Goal: Transaction & Acquisition: Purchase product/service

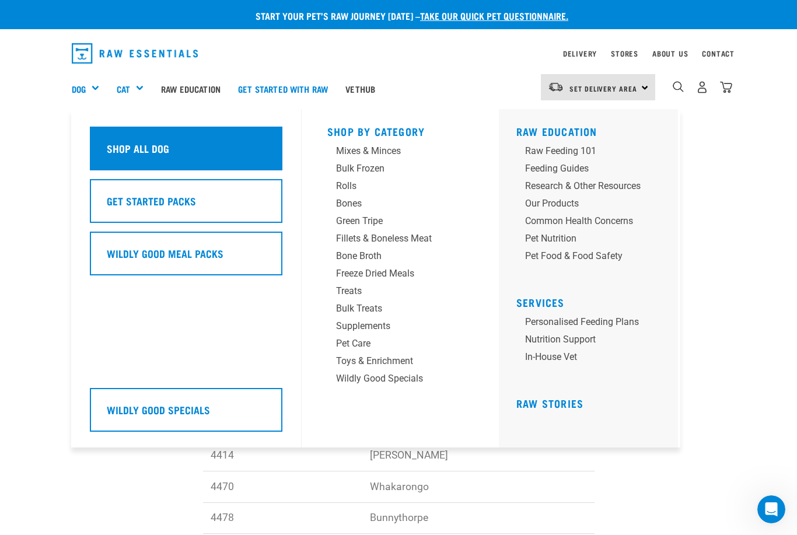
click at [145, 145] on h5 "Shop All Dog" at bounding box center [138, 148] width 62 height 15
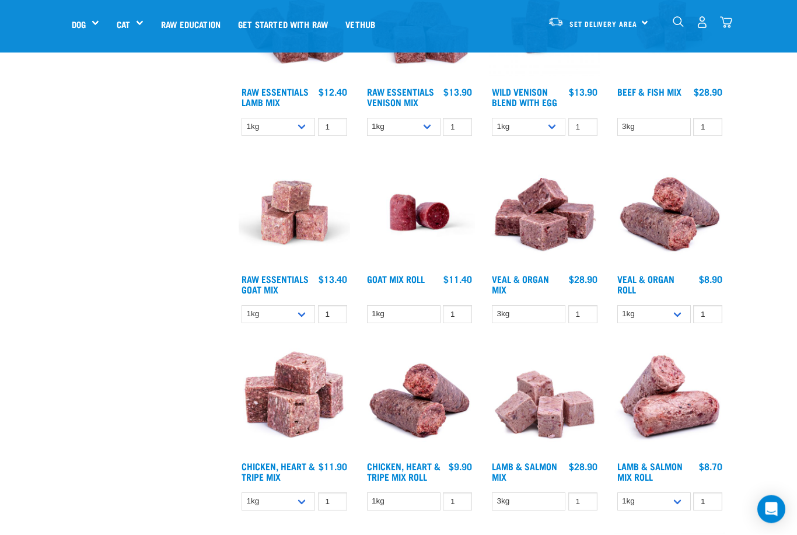
scroll to position [839, 0]
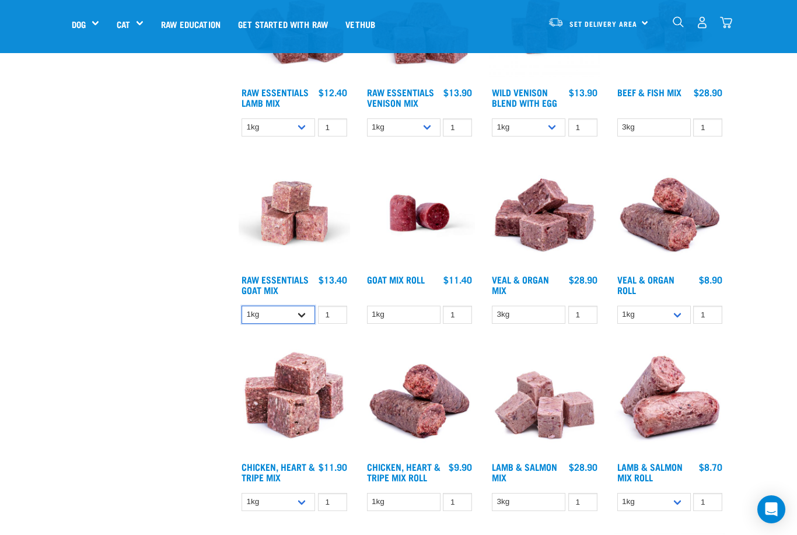
click at [303, 324] on select "1kg 3kg Bulk (10kg)" at bounding box center [277, 315] width 73 height 18
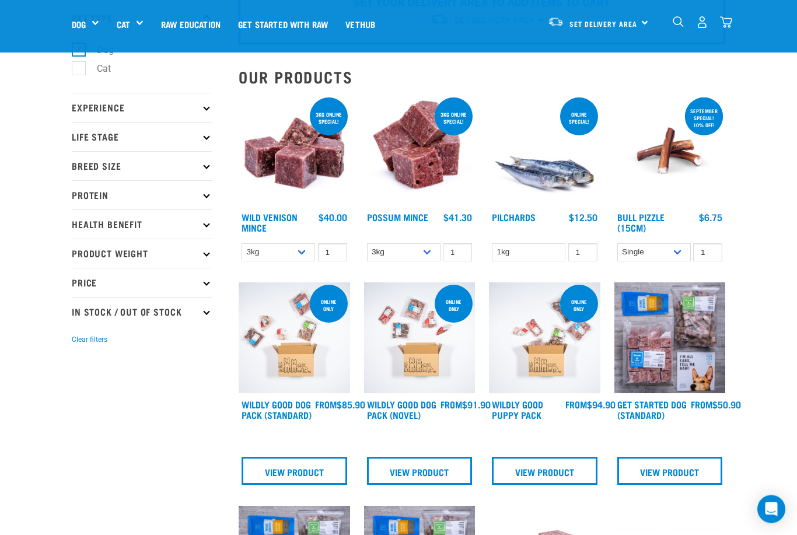
scroll to position [79, 0]
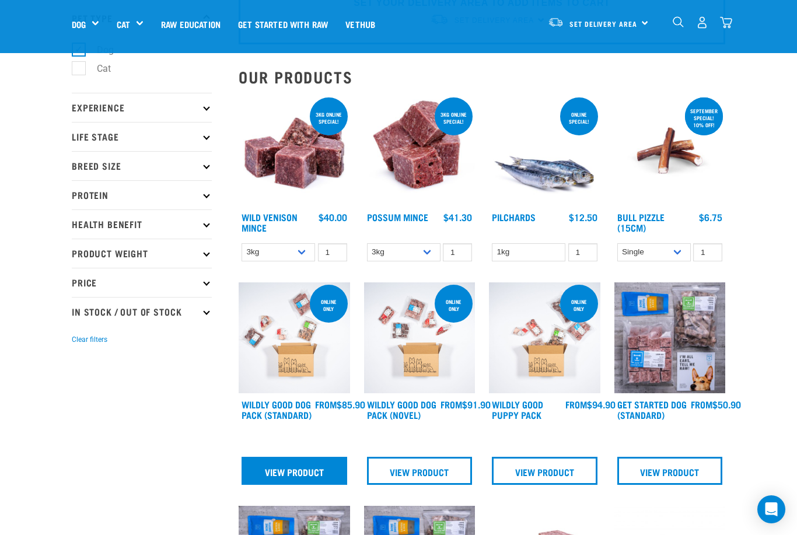
click at [297, 479] on link "View Product" at bounding box center [294, 471] width 106 height 28
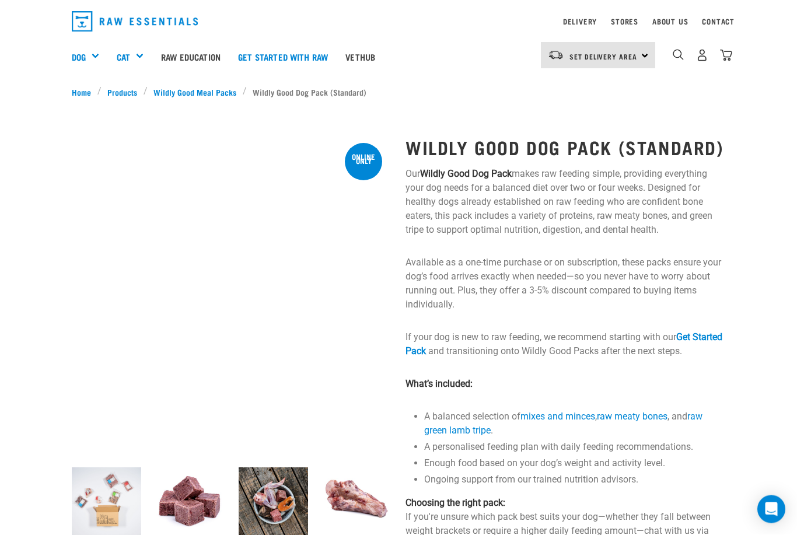
scroll to position [32, 0]
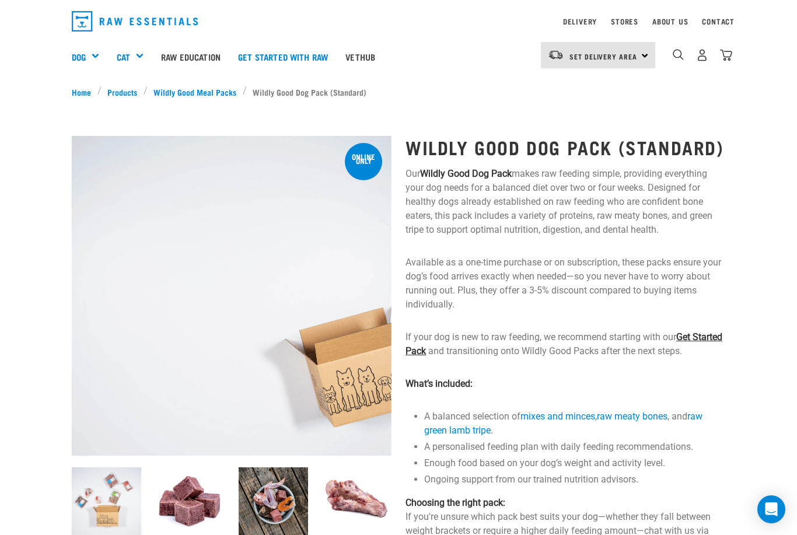
click at [442, 356] on link "Get Started Pack" at bounding box center [563, 343] width 317 height 25
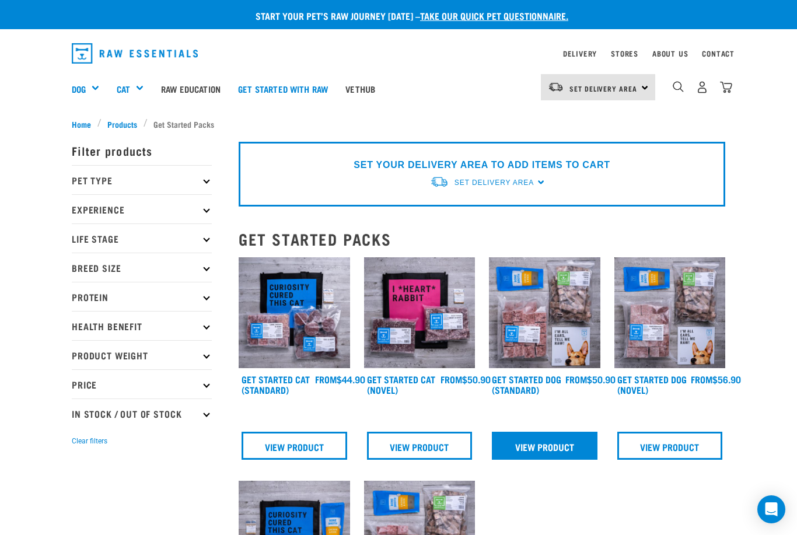
click at [552, 440] on link "View Product" at bounding box center [545, 446] width 106 height 28
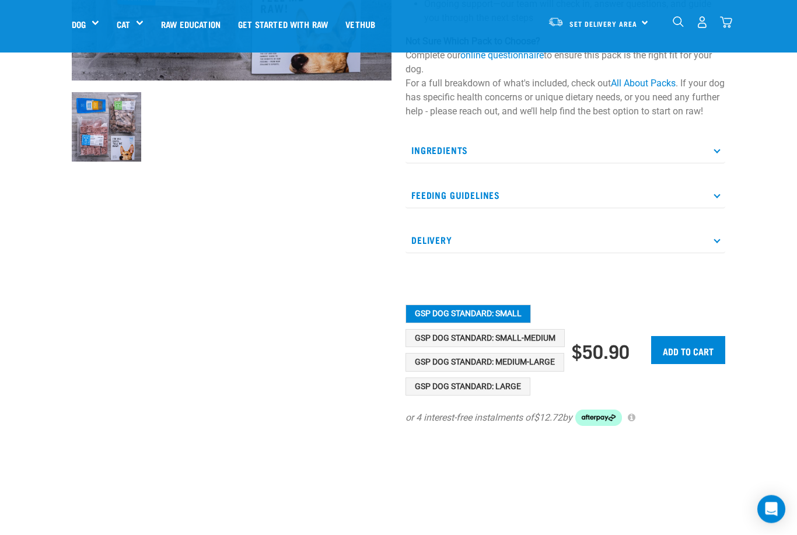
scroll to position [332, 0]
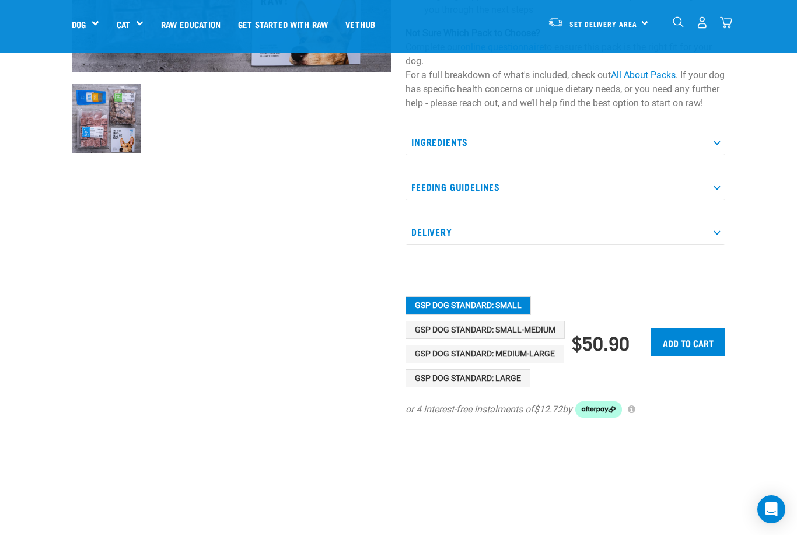
click at [551, 363] on button "GSP Dog Standard: Medium-Large" at bounding box center [484, 354] width 159 height 19
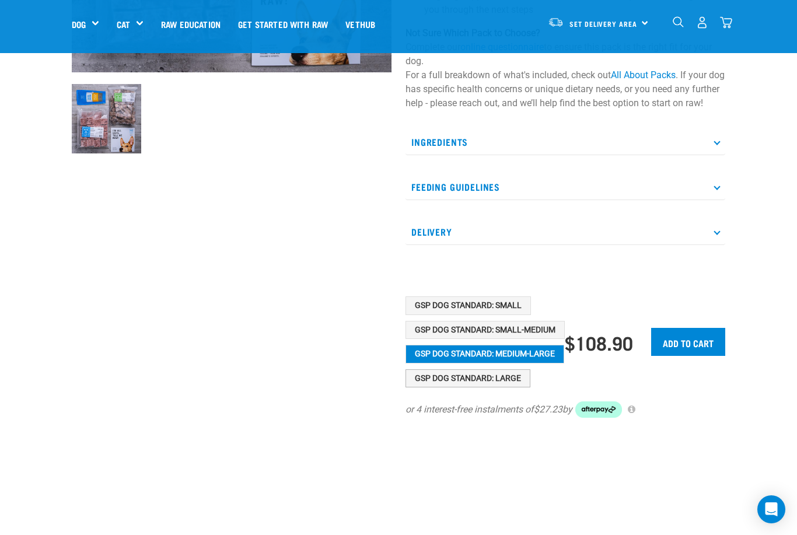
click at [520, 388] on button "GSP Dog Standard: Large" at bounding box center [467, 378] width 125 height 19
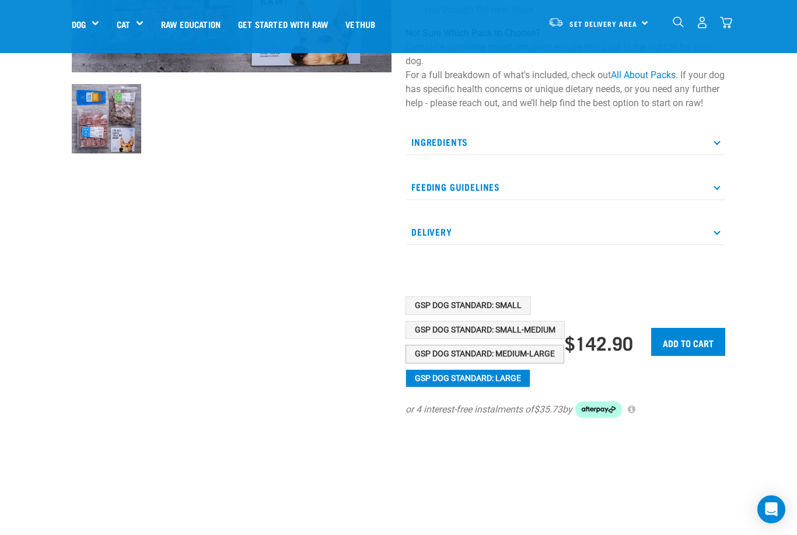
click at [536, 363] on button "GSP Dog Standard: Medium-Large" at bounding box center [484, 354] width 159 height 19
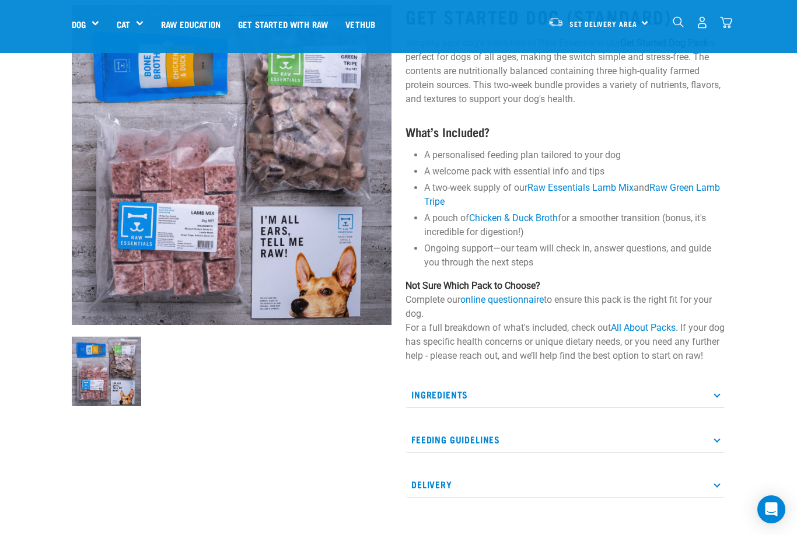
scroll to position [80, 0]
click at [509, 299] on link "online questionnaire" at bounding box center [501, 298] width 83 height 11
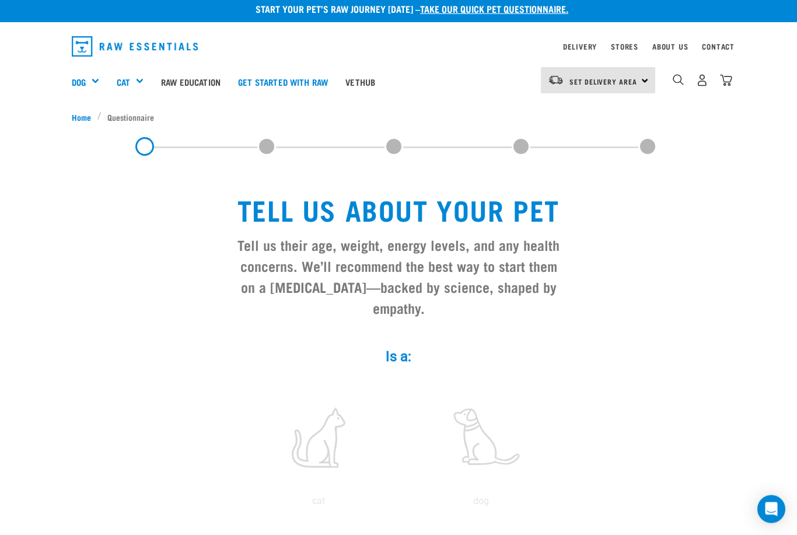
scroll to position [17, 0]
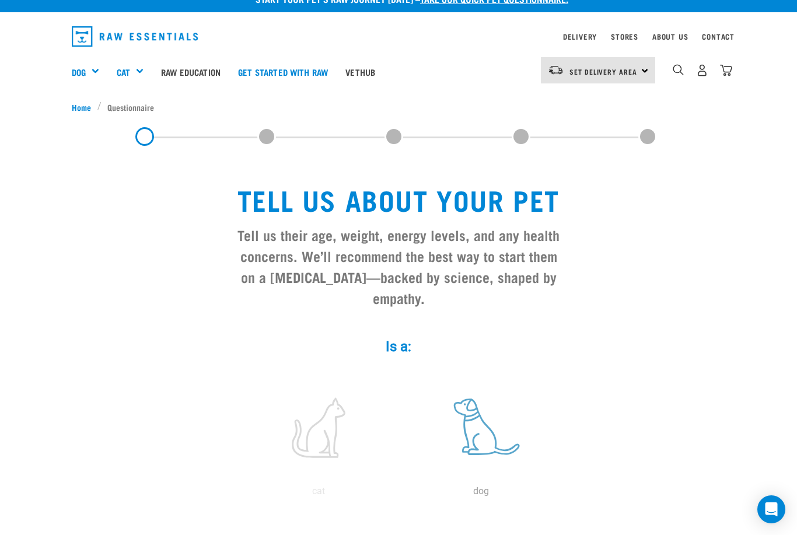
click at [492, 439] on label at bounding box center [480, 427] width 157 height 99
click at [400, 494] on input "radio" at bounding box center [400, 494] width 0 height 0
radio input "true"
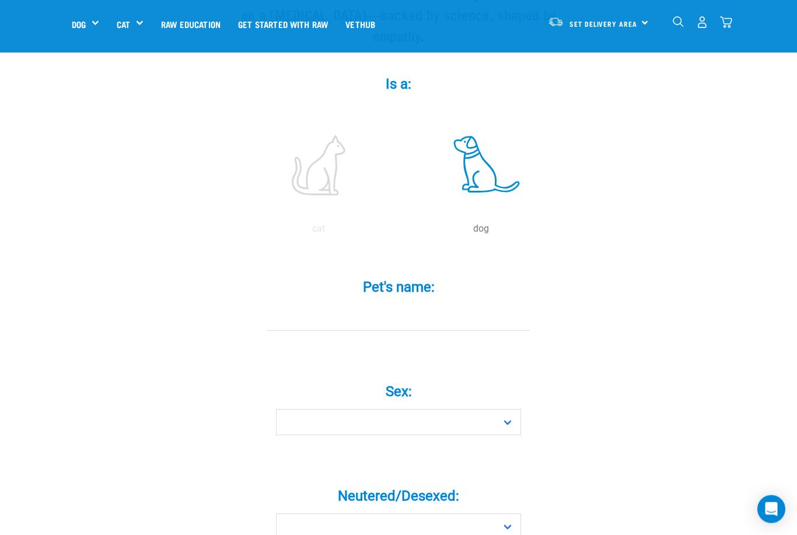
scroll to position [197, 0]
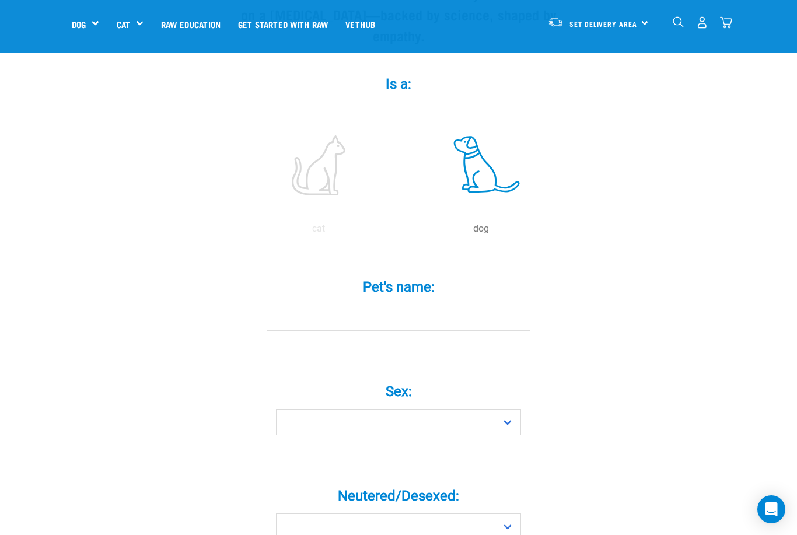
click at [491, 321] on input "Pet's name: *" at bounding box center [398, 317] width 262 height 26
type input "Fi"
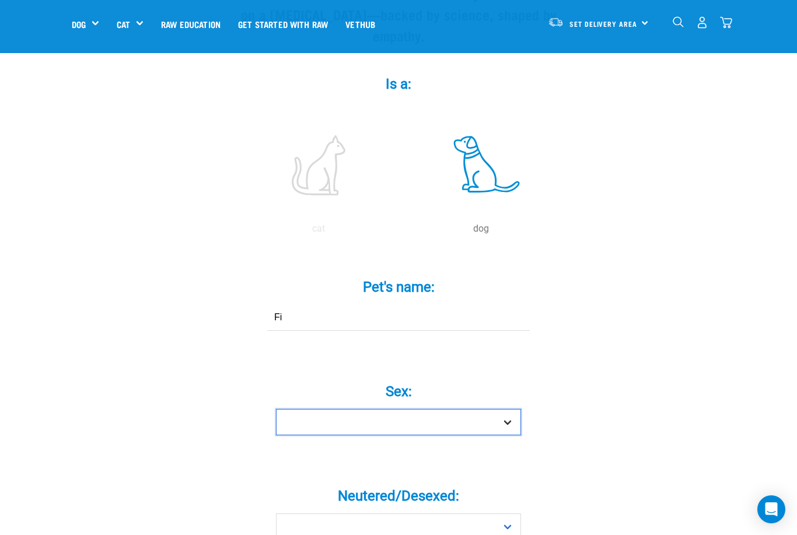
click at [387, 435] on select "Boy Girl" at bounding box center [398, 422] width 245 height 26
select select "girl"
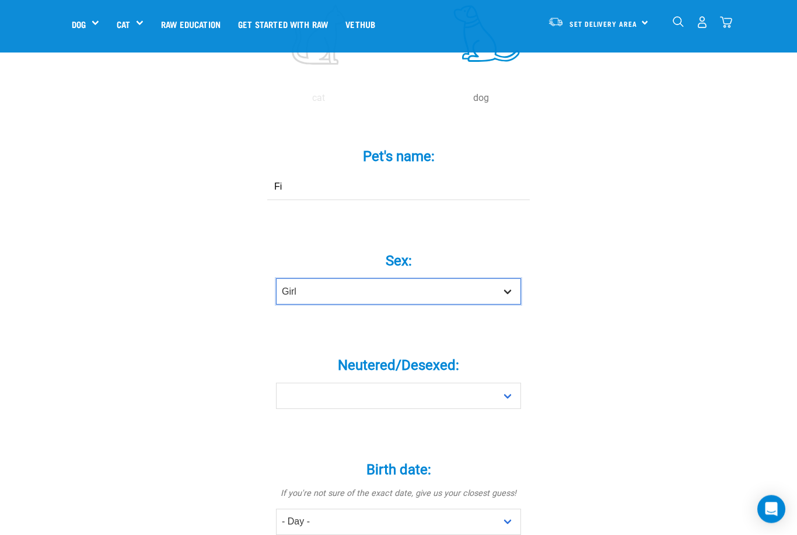
scroll to position [327, 0]
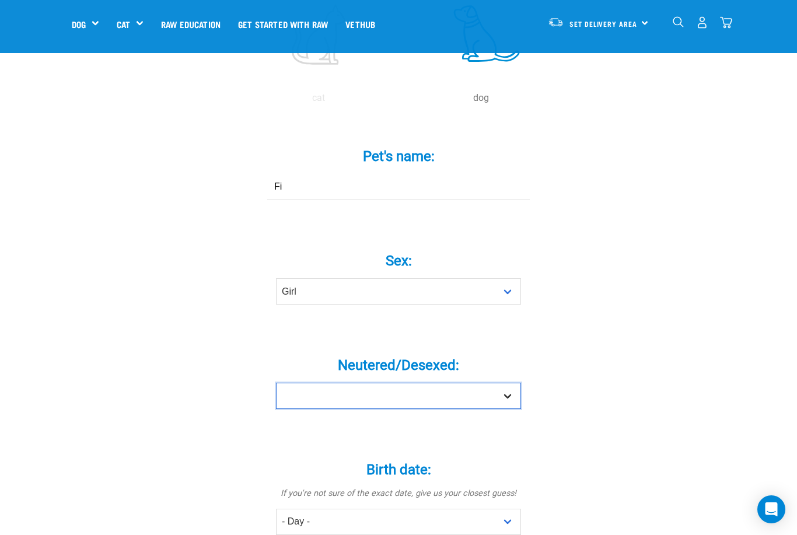
click at [482, 406] on select "Yes No" at bounding box center [398, 396] width 245 height 26
select select "yes"
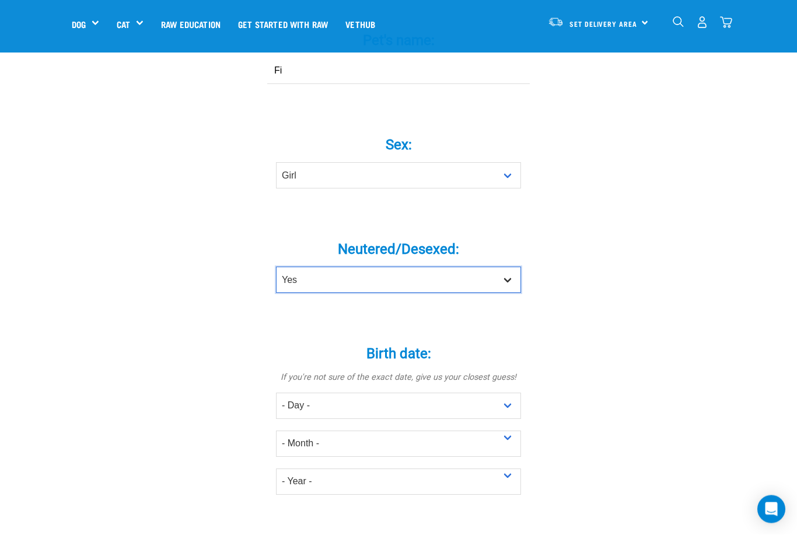
scroll to position [443, 0]
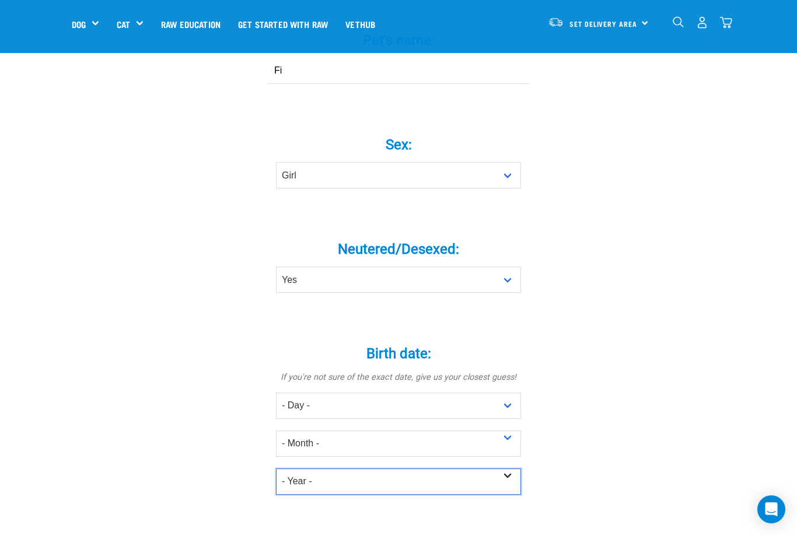
click at [503, 488] on select "- Year - 2025 2024 2023 2022 2021 2020 2019 2018 2017 2016 2015 2014 2013 2012" at bounding box center [398, 481] width 245 height 26
select select "2016"
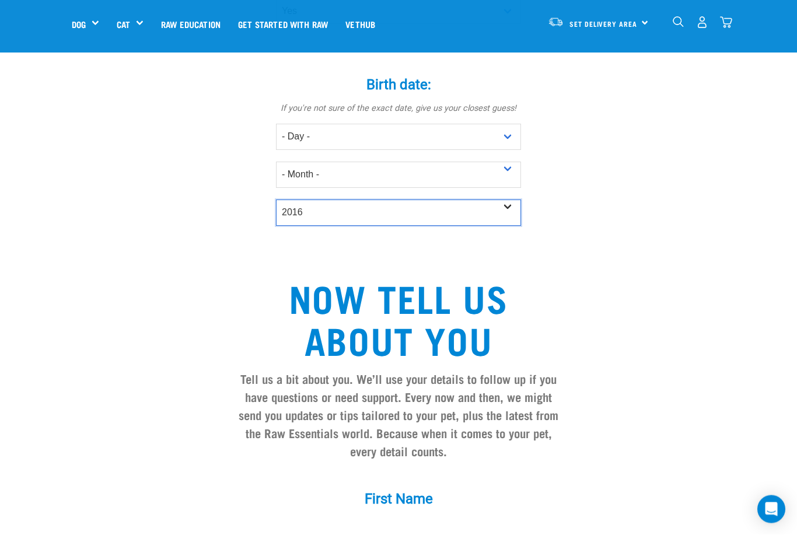
scroll to position [712, 0]
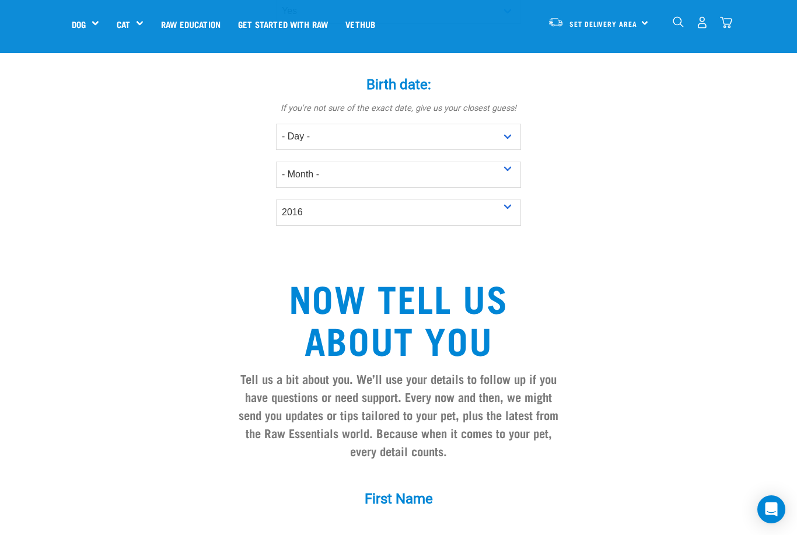
click at [24, 513] on div "Start your pet’s raw journey today – take our quick pet questionnaire. Delivery…" at bounding box center [398, 30] width 797 height 1485
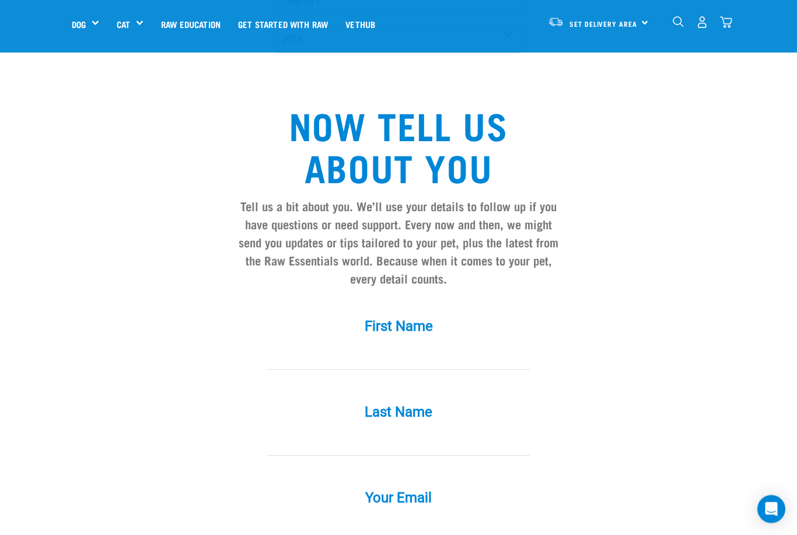
scroll to position [887, 0]
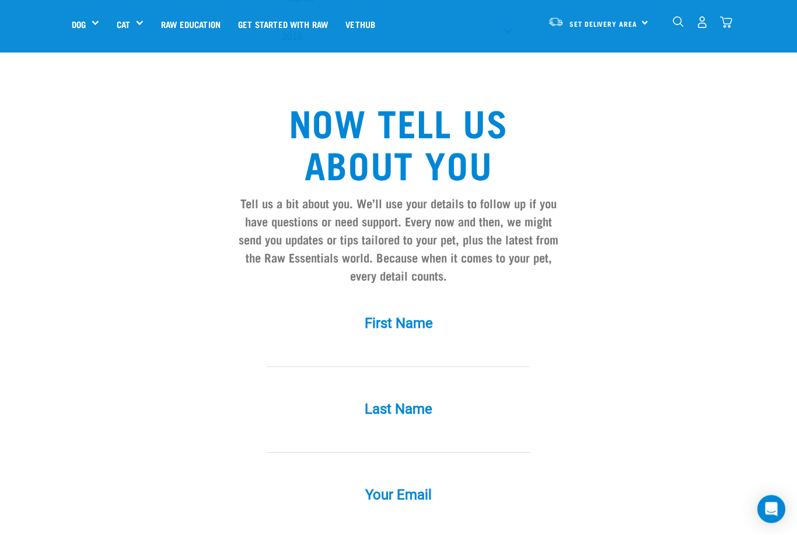
click at [358, 354] on input "First Name *" at bounding box center [398, 354] width 262 height 26
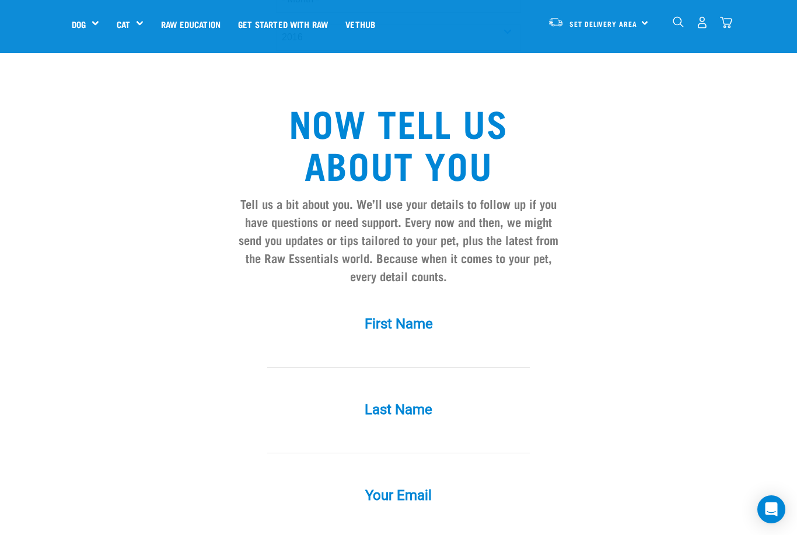
type input "Denese"
type input "Konowe"
type input "dkonowe@me.com"
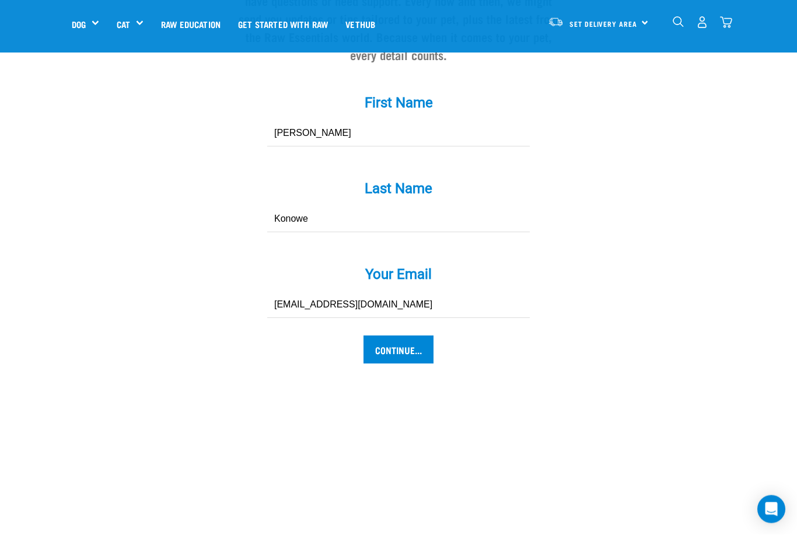
scroll to position [1116, 0]
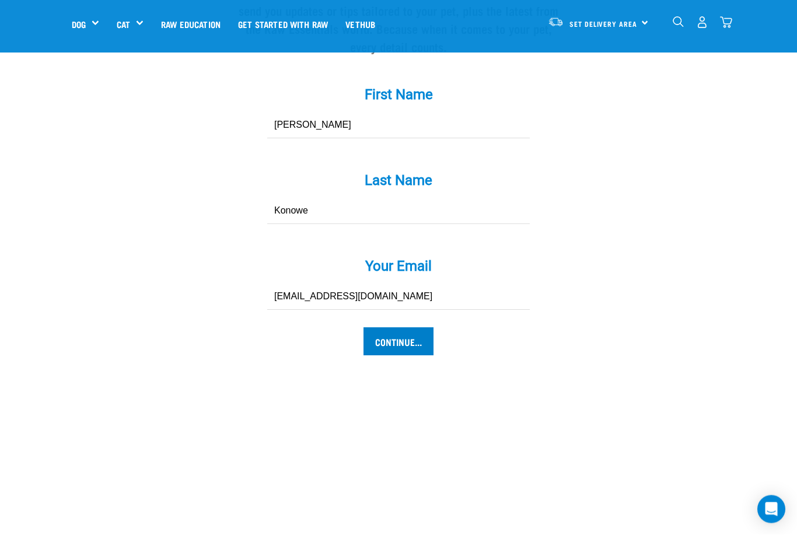
click at [404, 349] on input "Continue..." at bounding box center [398, 342] width 70 height 28
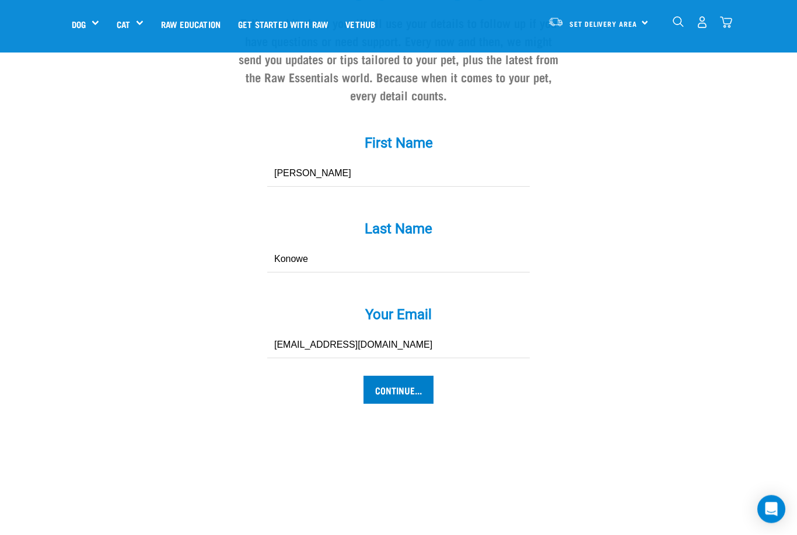
scroll to position [1090, 0]
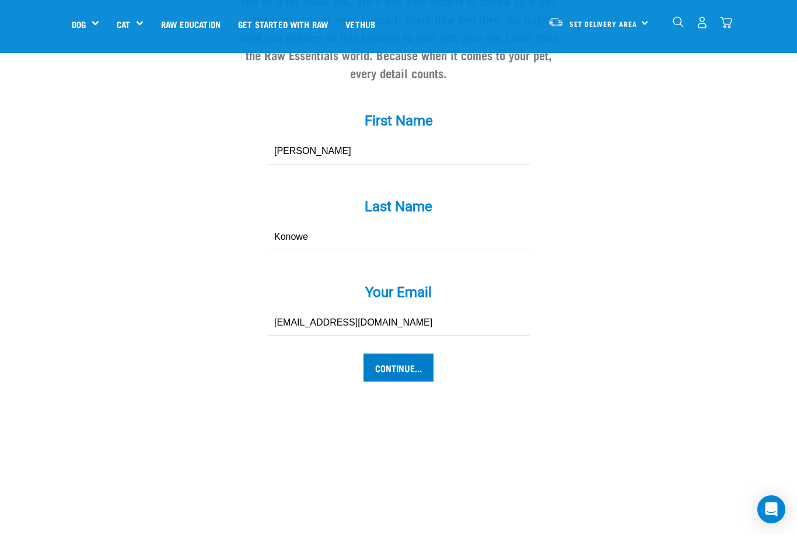
click at [400, 373] on input "Continue..." at bounding box center [398, 367] width 70 height 28
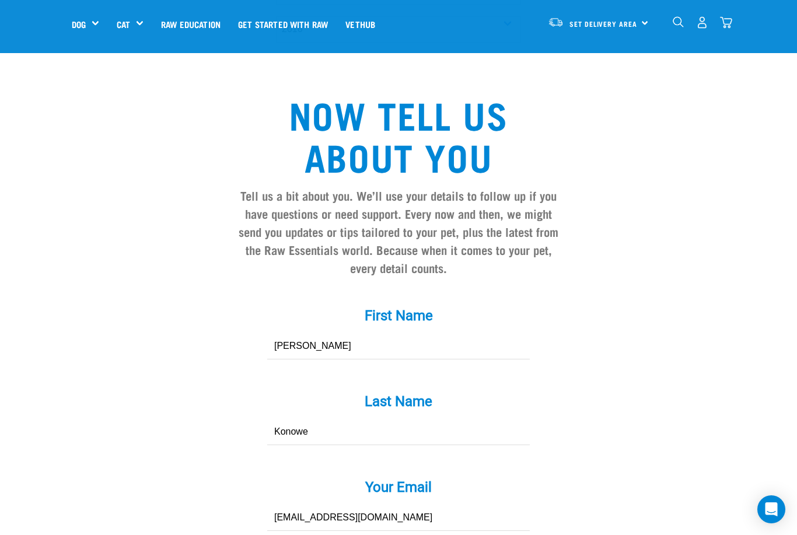
scroll to position [834, 0]
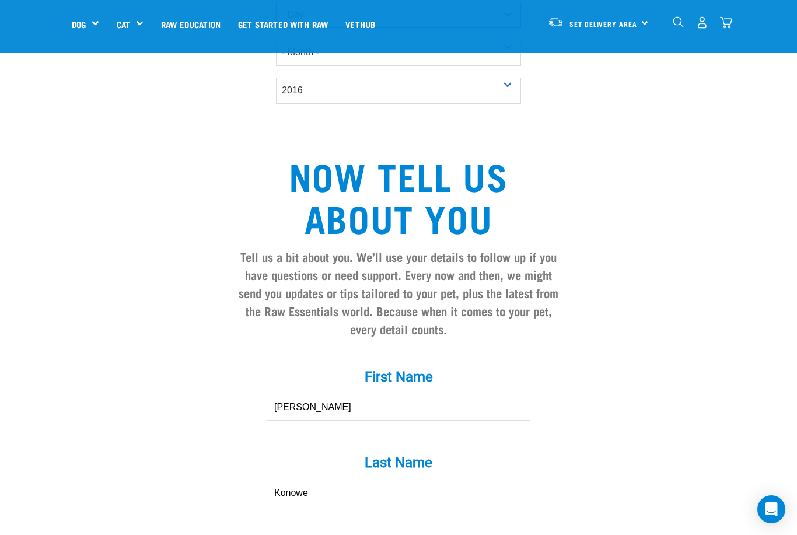
select select "7"
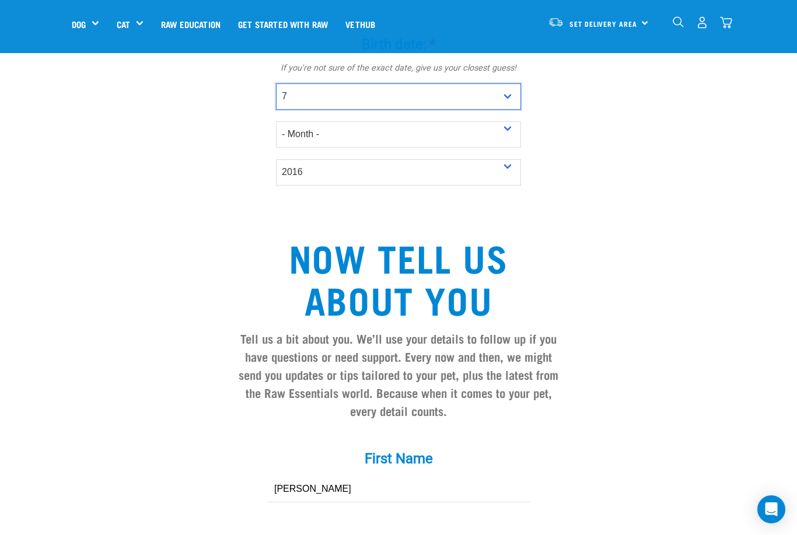
scroll to position [755, 0]
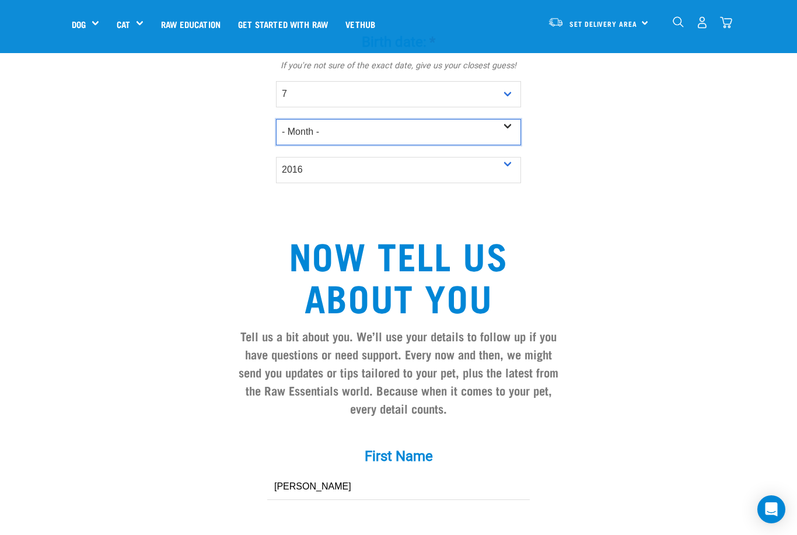
click at [503, 138] on select "- Month - January February March April May June July August September October N…" at bounding box center [398, 132] width 245 height 26
select select "July"
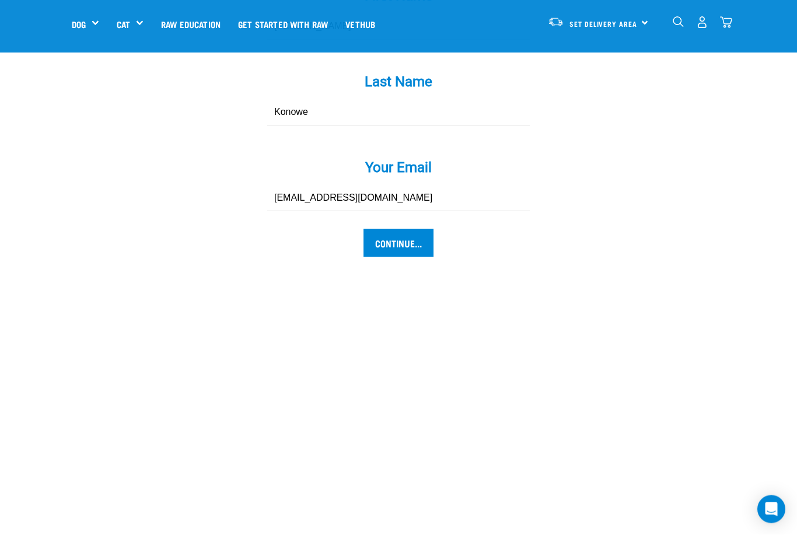
scroll to position [1210, 0]
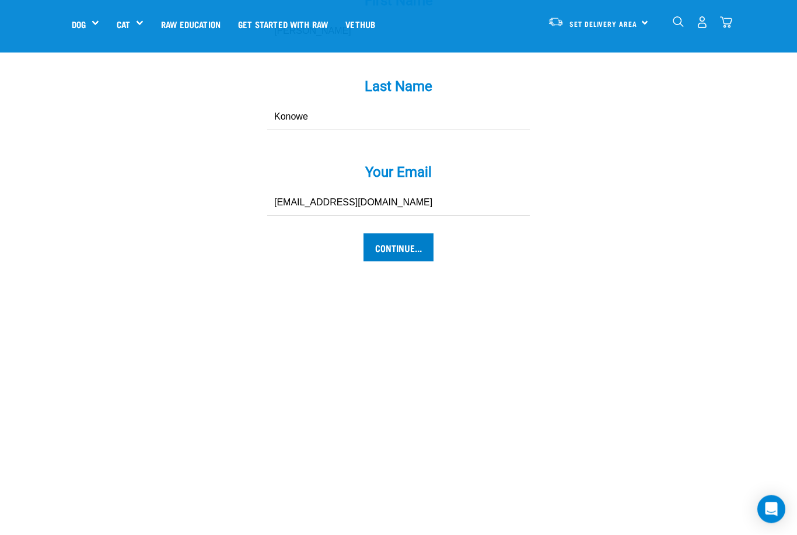
click at [402, 257] on input "Continue..." at bounding box center [398, 248] width 70 height 28
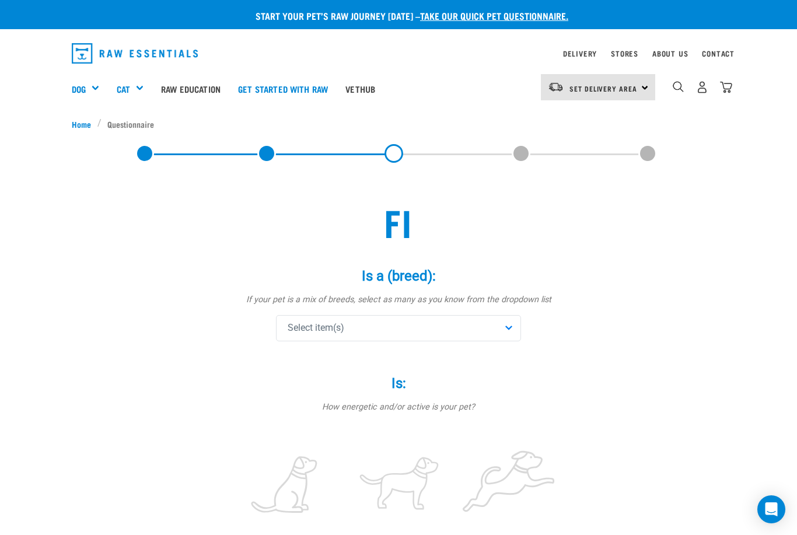
click at [504, 323] on div "Select item(s)" at bounding box center [398, 328] width 245 height 26
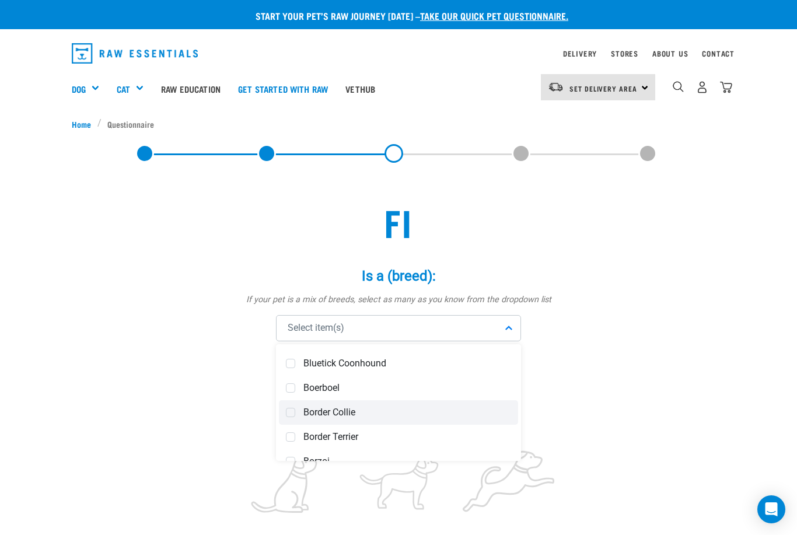
click at [317, 412] on span "Border Collie" at bounding box center [407, 413] width 208 height 12
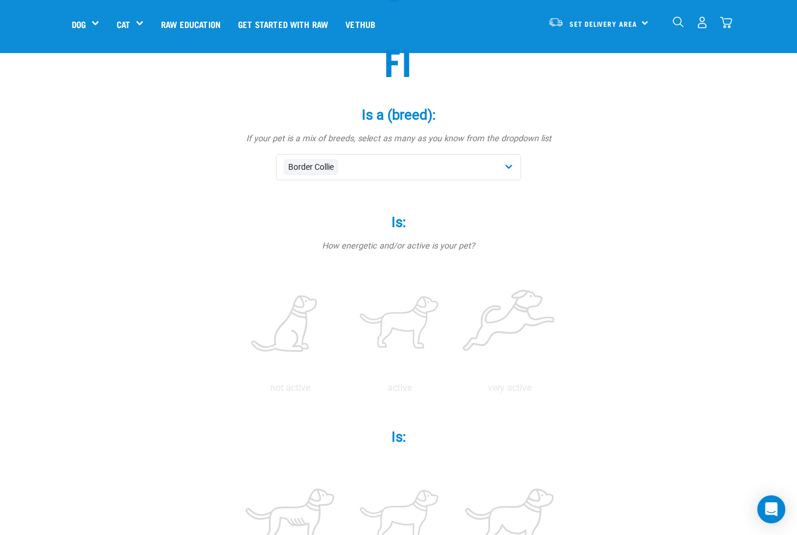
scroll to position [79, 0]
click at [342, 320] on label at bounding box center [289, 323] width 105 height 99
click at [235, 390] on input "radio" at bounding box center [235, 390] width 0 height 0
radio input "true"
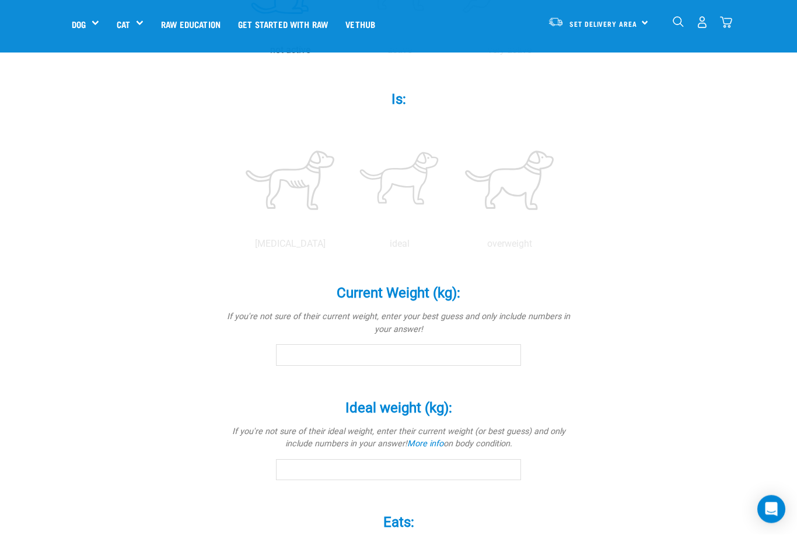
scroll to position [416, 0]
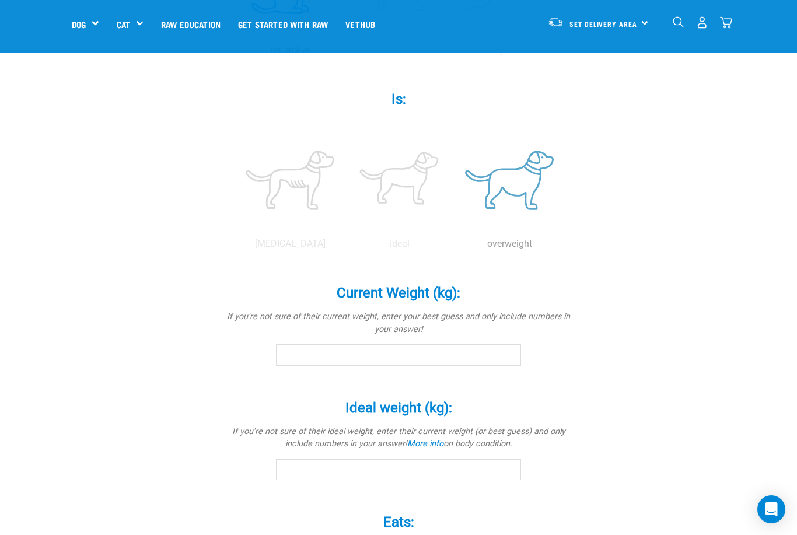
click at [457, 230] on label at bounding box center [509, 180] width 105 height 99
click at [454, 247] on input "radio" at bounding box center [454, 247] width 0 height 0
radio input "true"
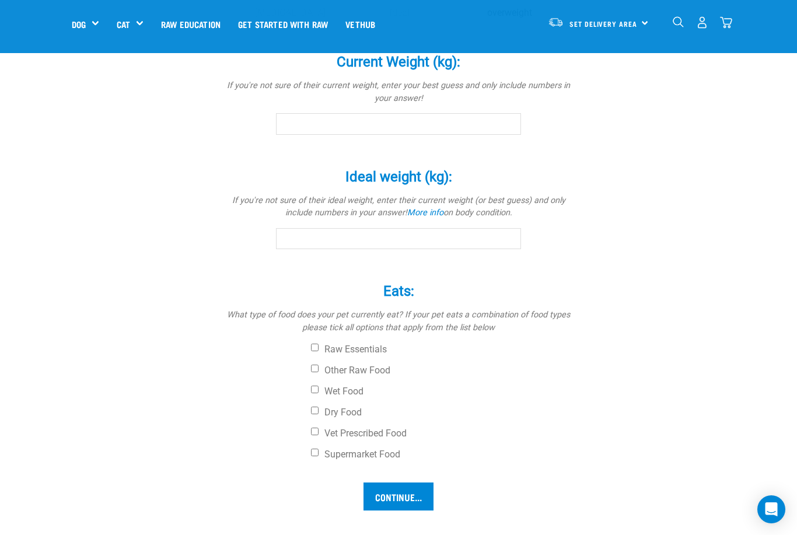
scroll to position [646, 0]
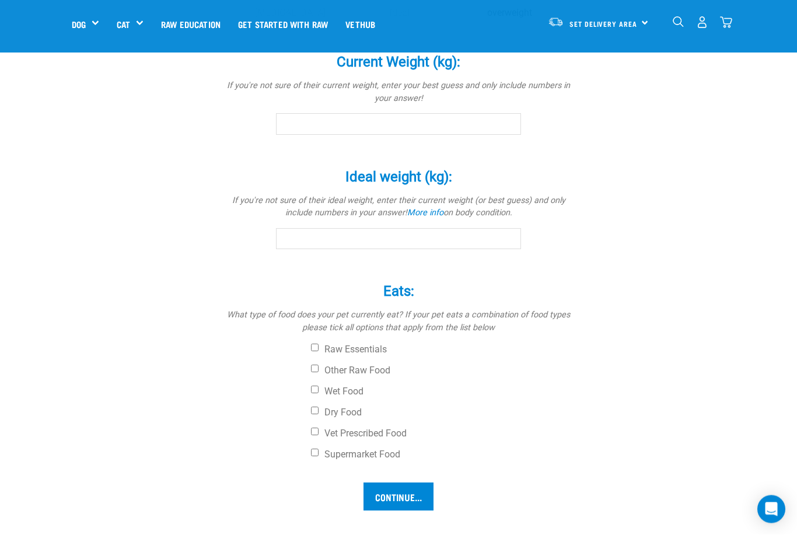
click at [294, 135] on input "Current Weight (kg): *" at bounding box center [398, 124] width 245 height 21
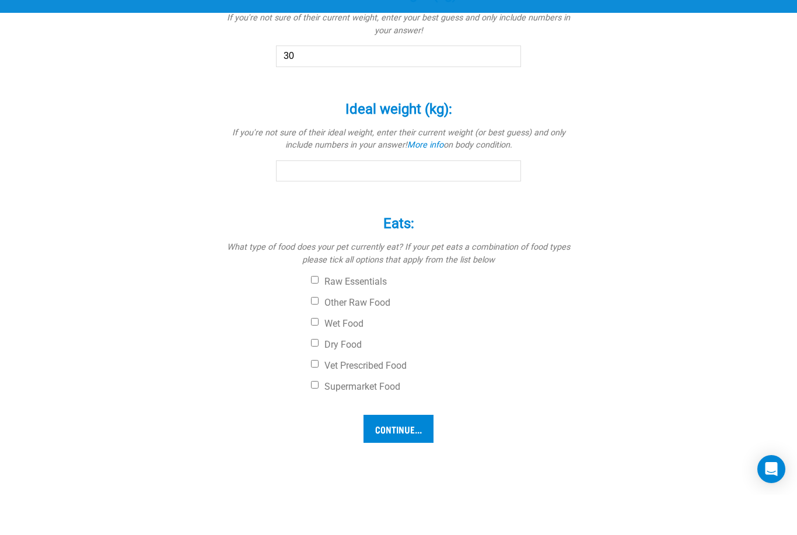
scroll to position [682, 0]
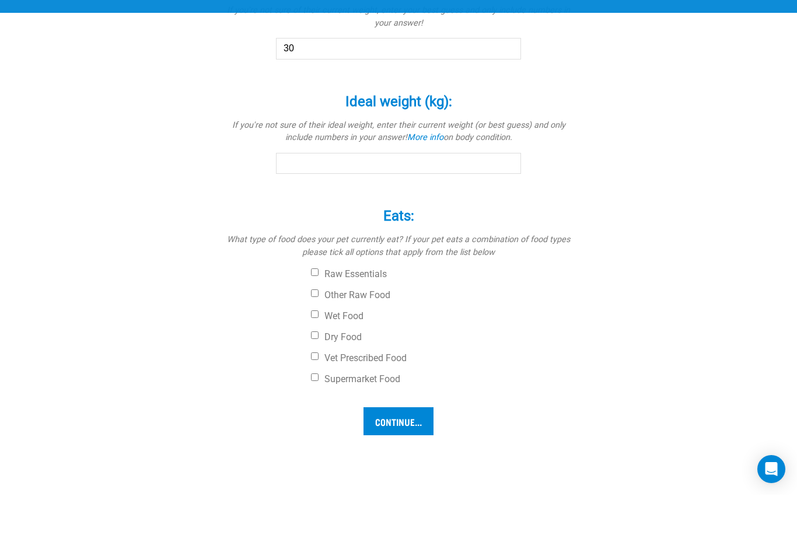
type input "30"
click at [345, 214] on input "Ideal weight (kg): *" at bounding box center [398, 203] width 245 height 21
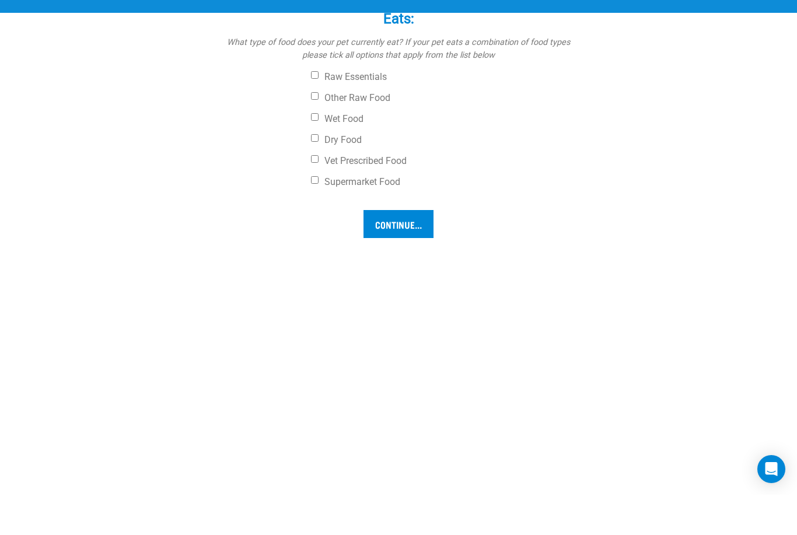
scroll to position [880, 0]
type input "23"
click at [316, 160] on input "Wet Food" at bounding box center [315, 157] width 8 height 8
checkbox input "true"
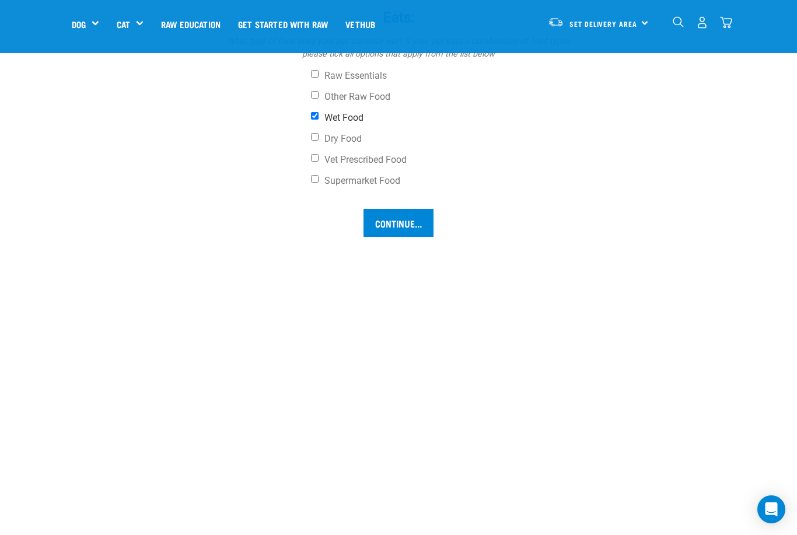
click at [317, 183] on input "Supermarket Food" at bounding box center [315, 179] width 8 height 8
checkbox input "true"
click at [316, 141] on input "Dry Food" at bounding box center [315, 137] width 8 height 8
checkbox input "true"
click at [397, 237] on input "Continue..." at bounding box center [398, 223] width 70 height 28
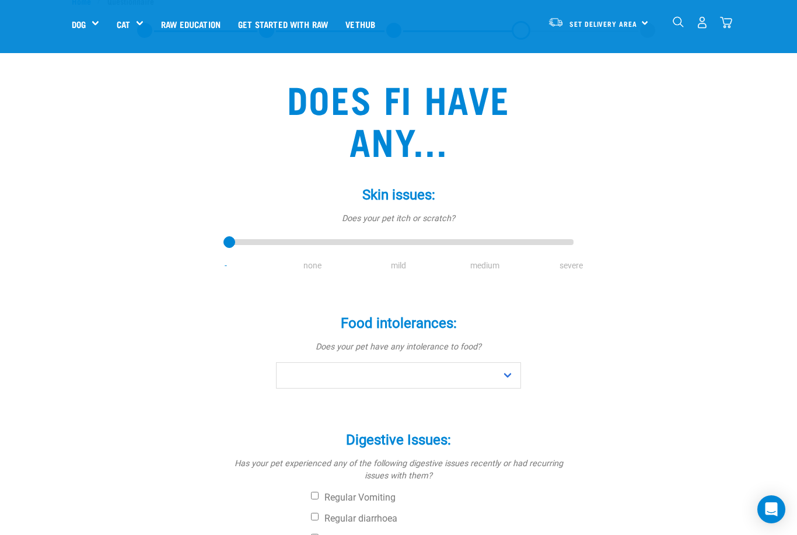
scroll to position [44, 0]
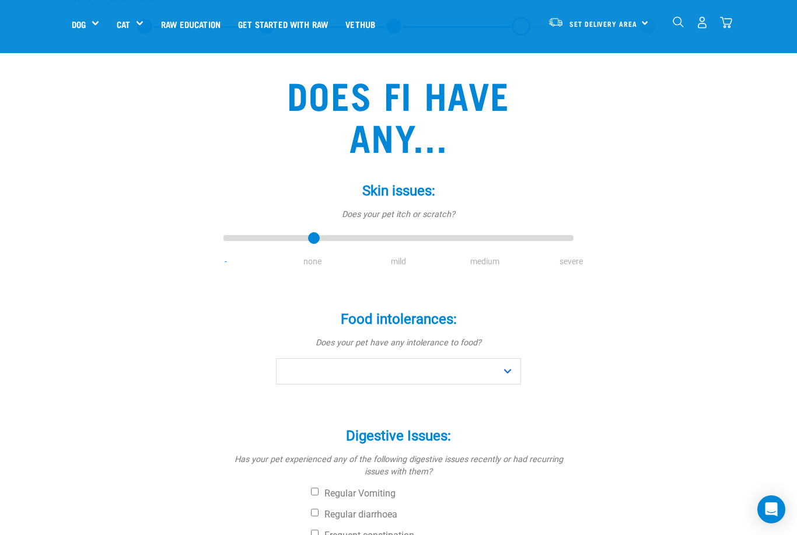
type input "1"
click at [506, 374] on select "No Yes" at bounding box center [398, 371] width 245 height 26
select select "no"
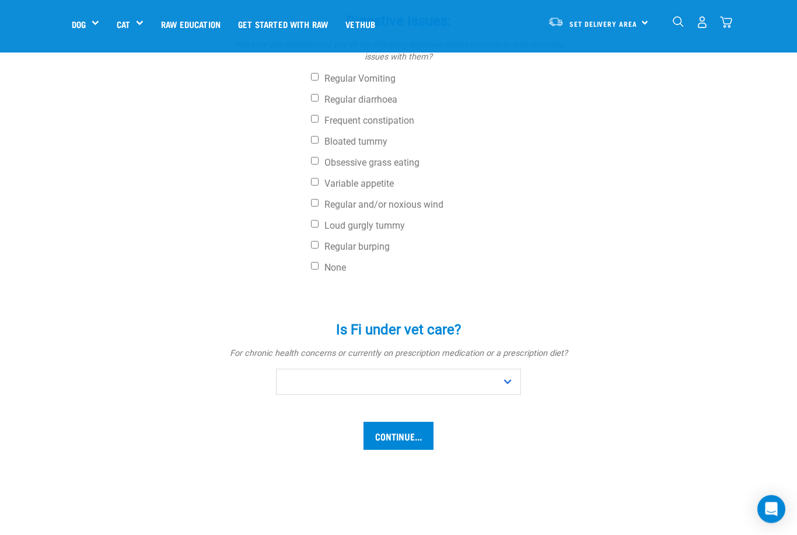
scroll to position [459, 0]
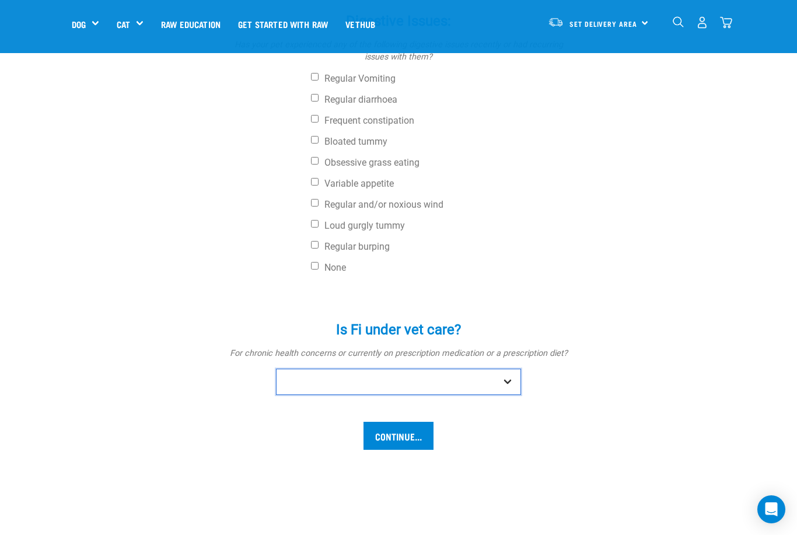
click at [310, 380] on select "No Yes" at bounding box center [398, 382] width 245 height 26
select select "no"
click at [402, 432] on input "Continue..." at bounding box center [398, 436] width 70 height 28
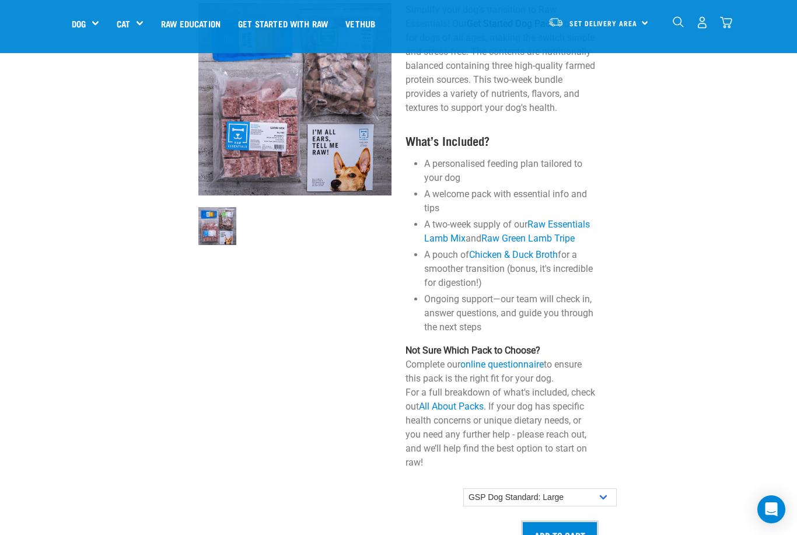
scroll to position [738, 0]
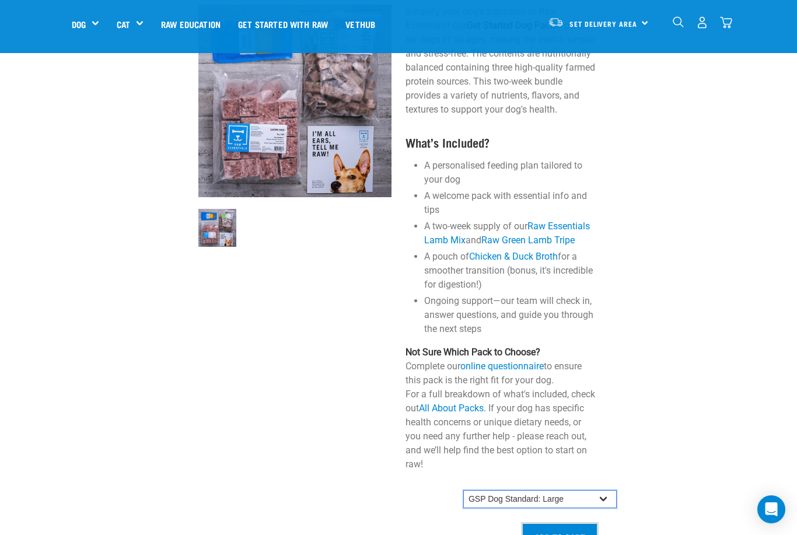
click at [608, 494] on select "GSP Dog Standard: Small GSP Dog Standard: Small-Medium GSP Dog Standard: Medium…" at bounding box center [539, 499] width 153 height 19
select select "19640"
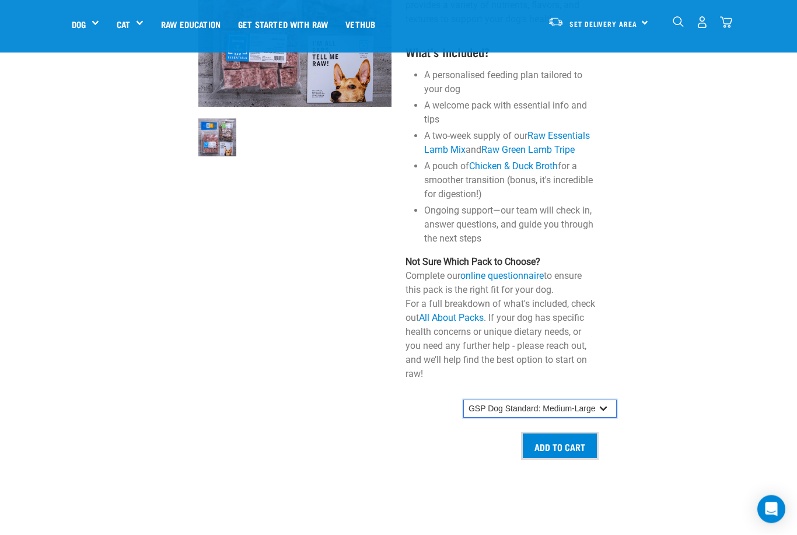
scroll to position [830, 0]
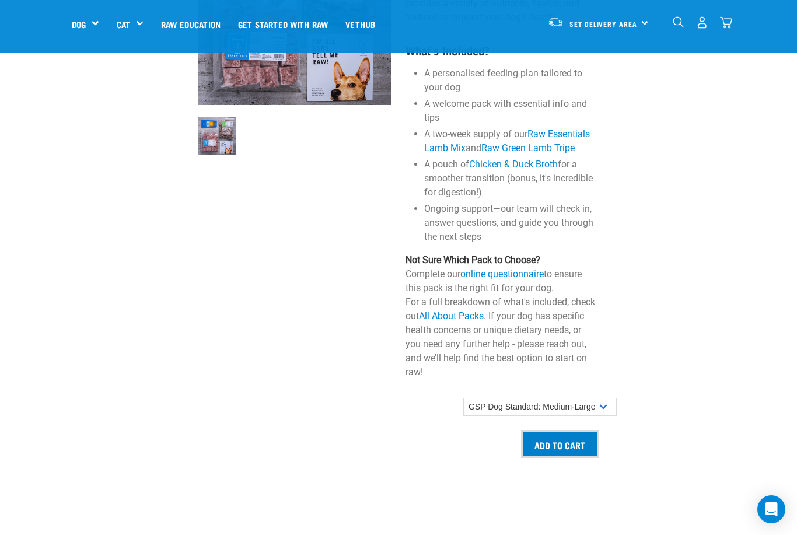
click at [565, 439] on input "Add to cart" at bounding box center [560, 444] width 78 height 28
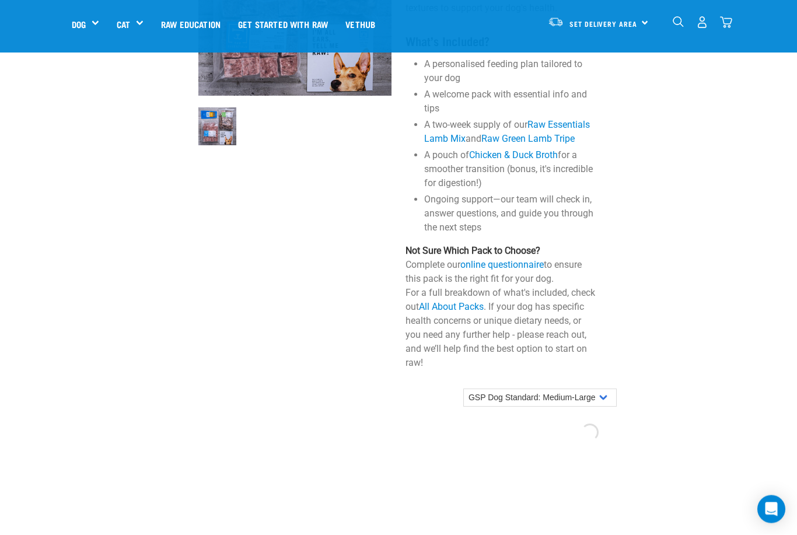
scroll to position [838, 0]
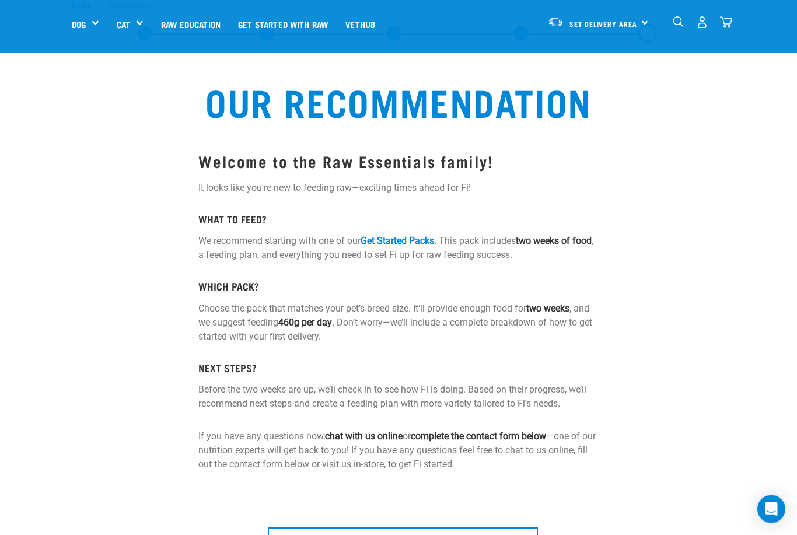
scroll to position [0, 0]
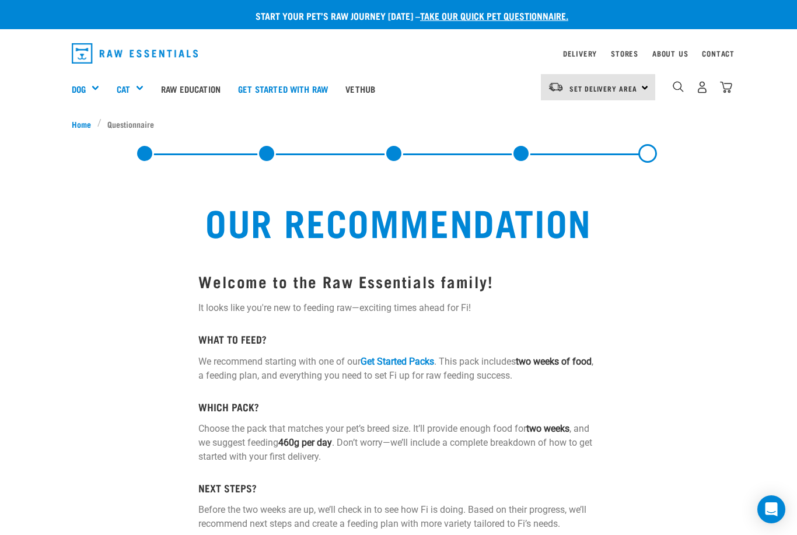
click at [646, 88] on div "Set Delivery Area [GEOGRAPHIC_DATA]" at bounding box center [598, 87] width 114 height 26
click at [602, 122] on link "[GEOGRAPHIC_DATA]" at bounding box center [597, 120] width 112 height 26
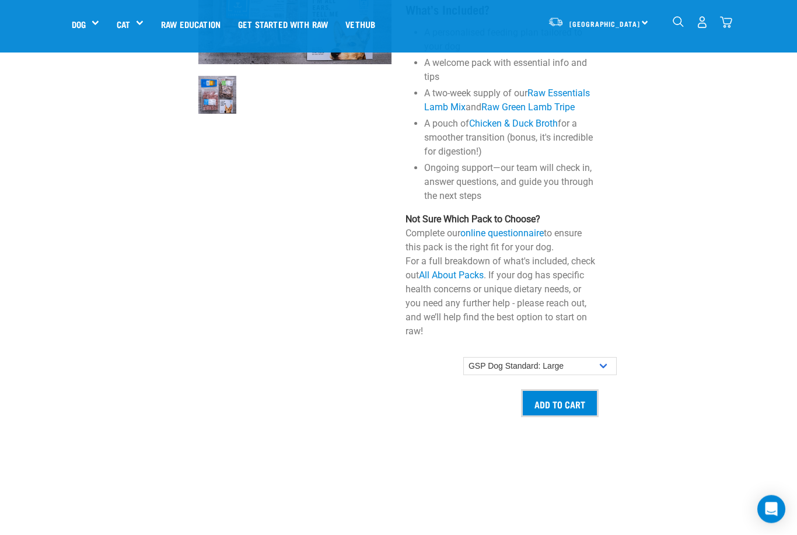
scroll to position [874, 0]
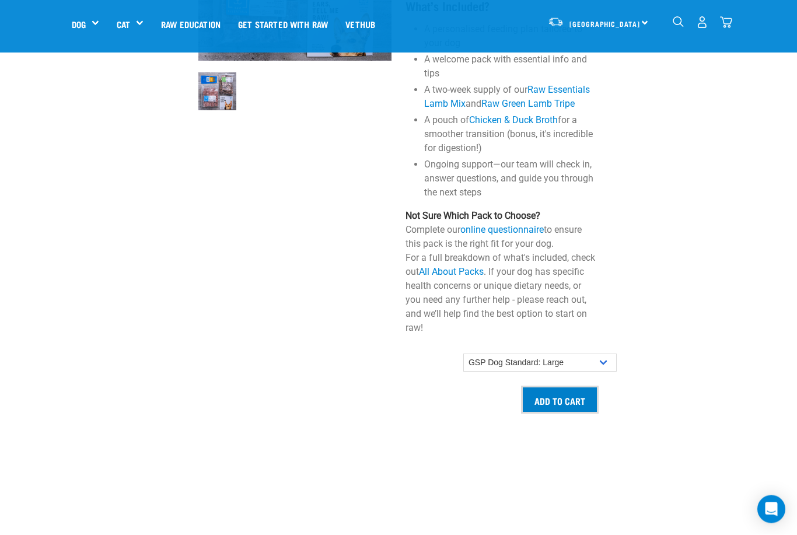
click at [566, 395] on input "Add to cart" at bounding box center [560, 400] width 78 height 28
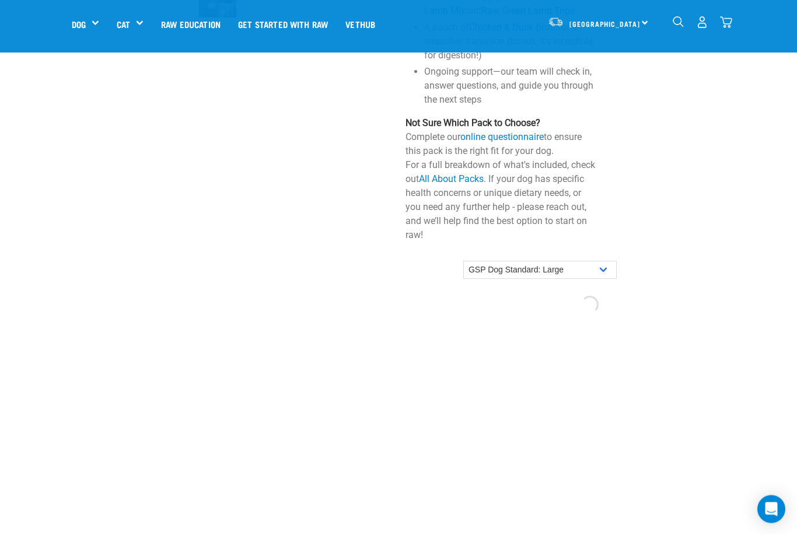
scroll to position [967, 0]
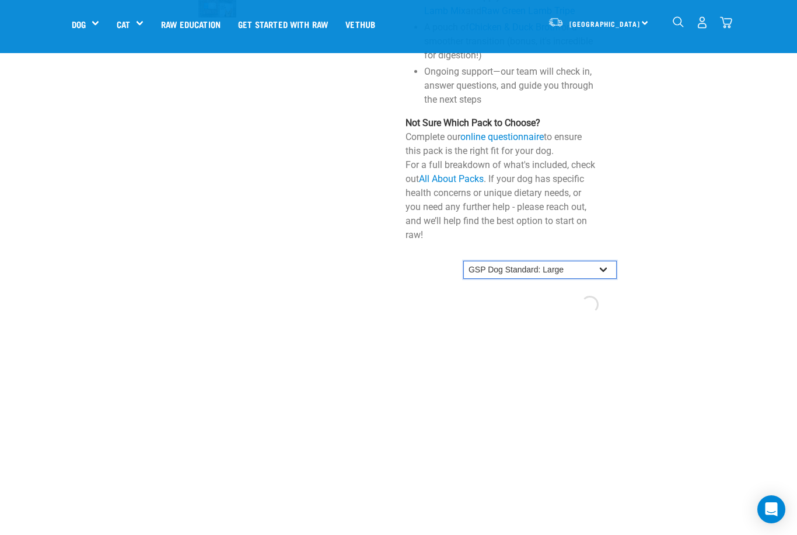
click at [608, 267] on select "GSP Dog Standard: Small GSP Dog Standard: Small-Medium GSP Dog Standard: Medium…" at bounding box center [539, 270] width 153 height 19
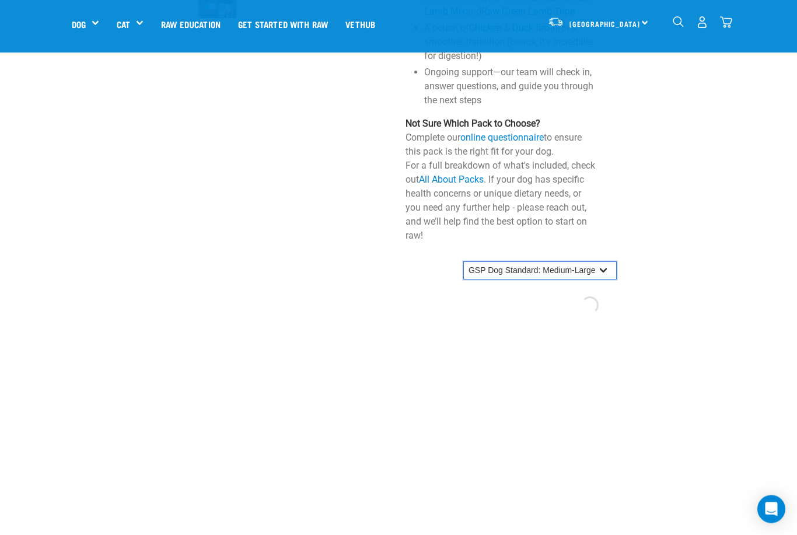
scroll to position [966, 0]
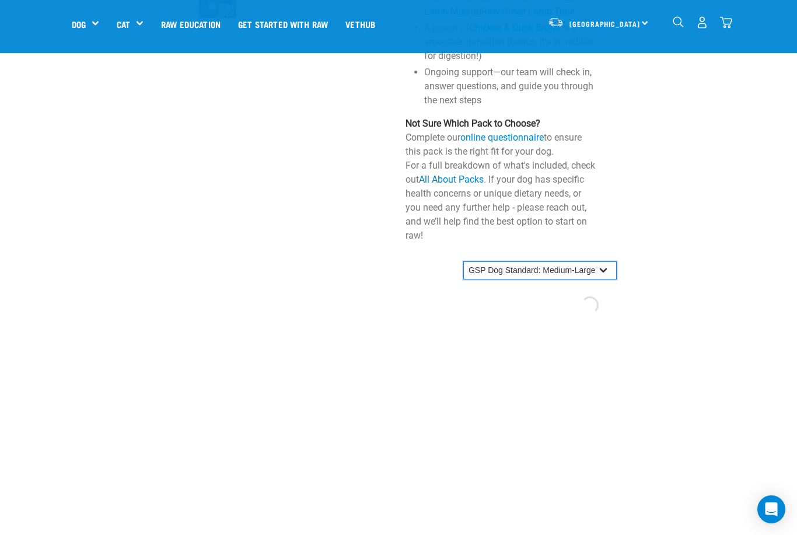
click at [605, 269] on select "GSP Dog Standard: Small GSP Dog Standard: Small-Medium GSP Dog Standard: Medium…" at bounding box center [539, 270] width 153 height 19
select select "19641"
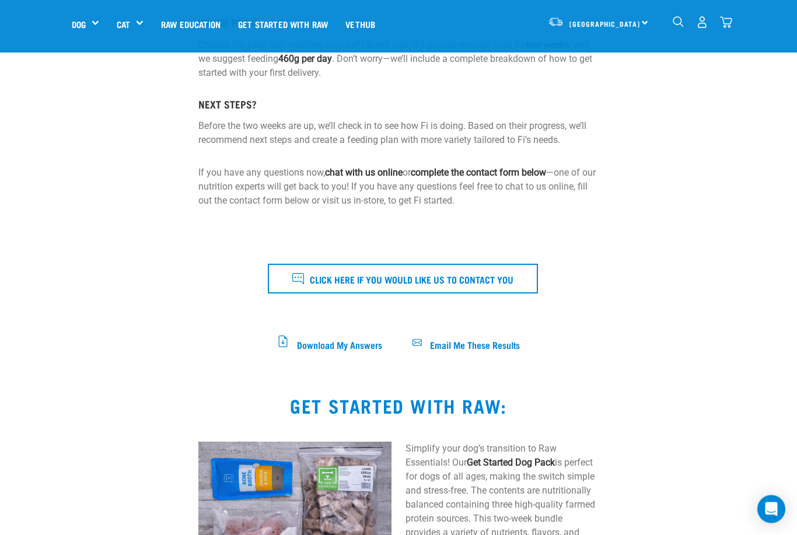
scroll to position [296, 0]
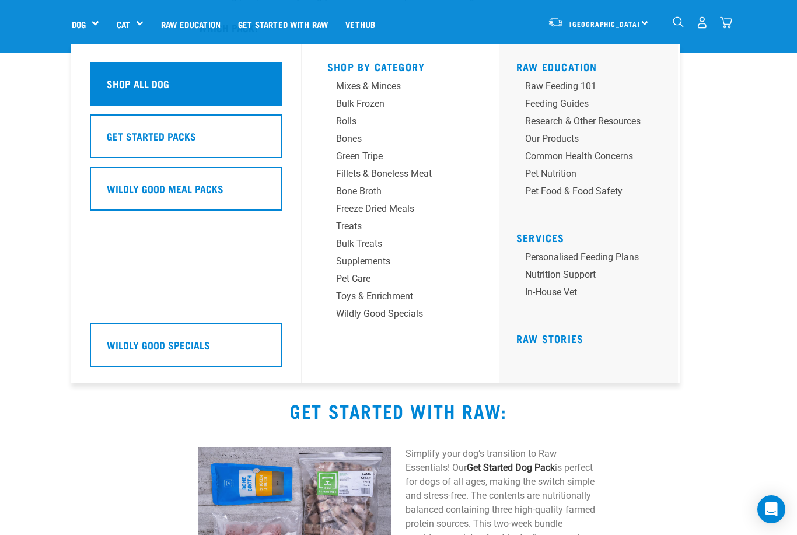
click at [146, 83] on h5 "Shop All Dog" at bounding box center [138, 83] width 62 height 15
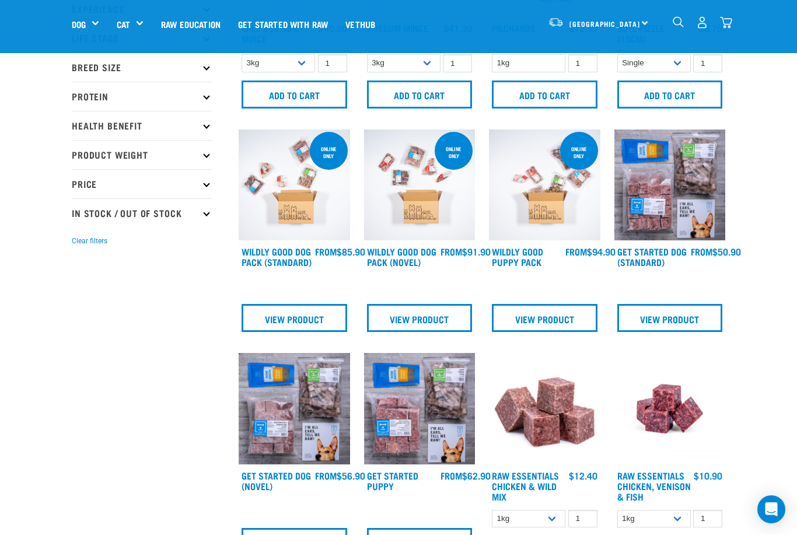
scroll to position [177, 0]
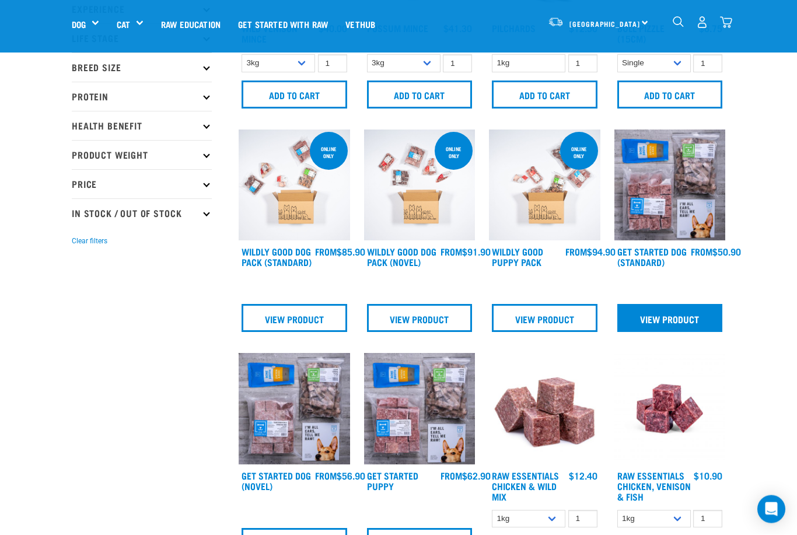
click at [683, 317] on link "View Product" at bounding box center [670, 318] width 106 height 28
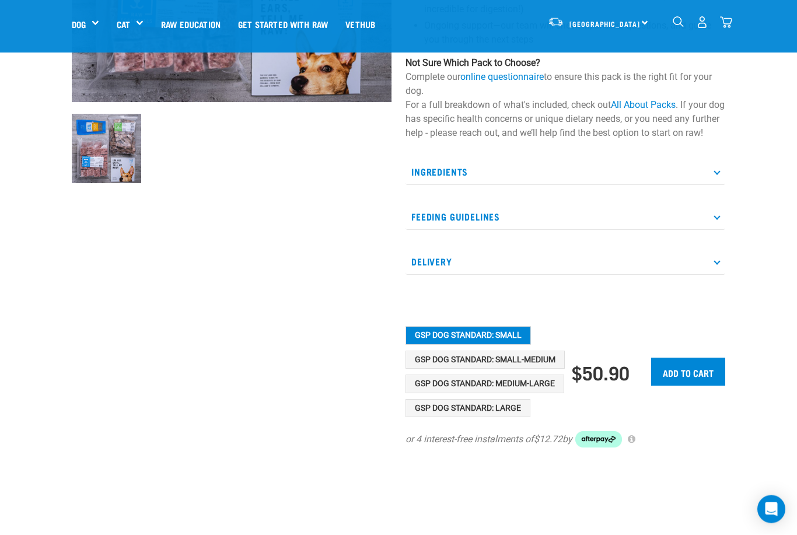
scroll to position [303, 0]
click at [555, 393] on button "GSP Dog Standard: Medium-Large" at bounding box center [484, 383] width 159 height 19
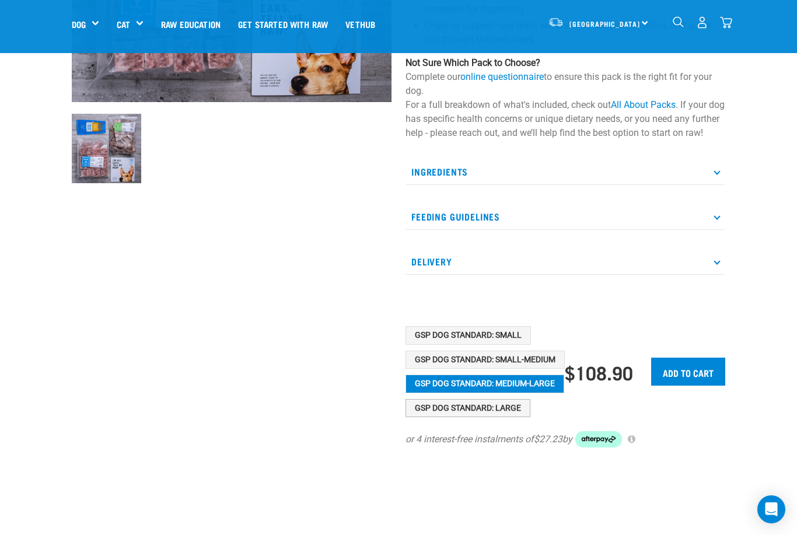
click at [528, 418] on button "GSP Dog Standard: Large" at bounding box center [467, 408] width 125 height 19
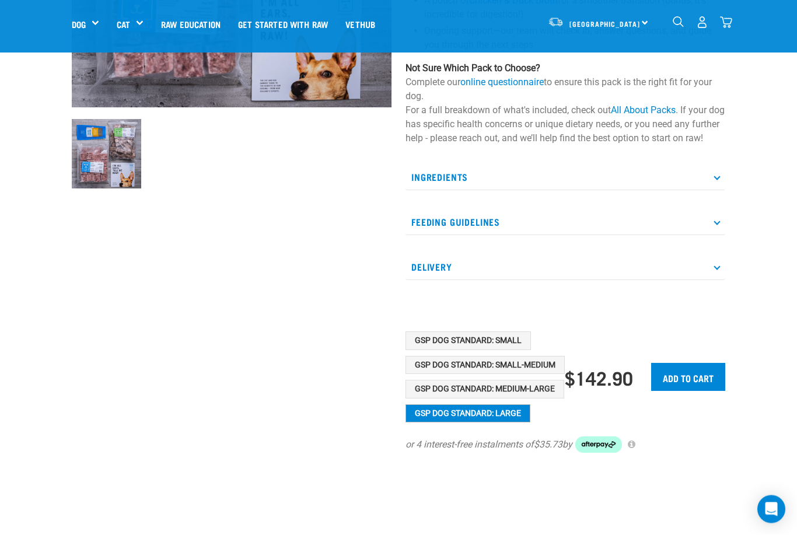
scroll to position [299, 0]
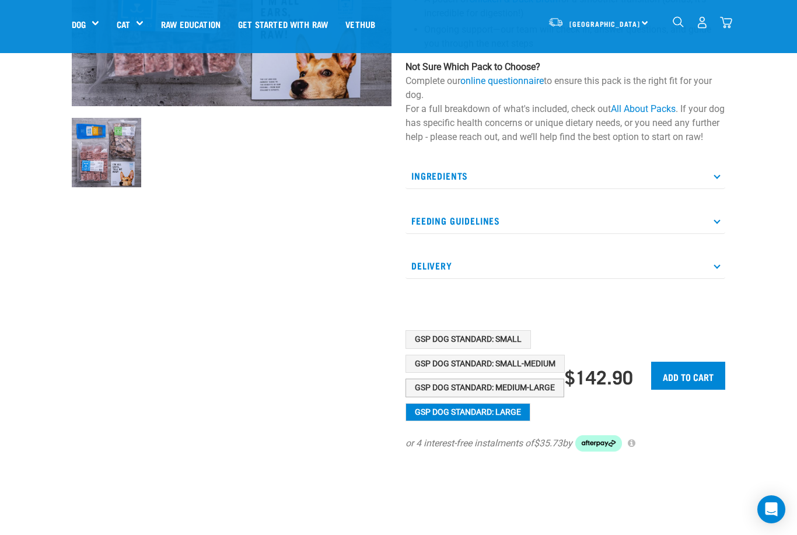
click at [553, 397] on button "GSP Dog Standard: Medium-Large" at bounding box center [484, 388] width 159 height 19
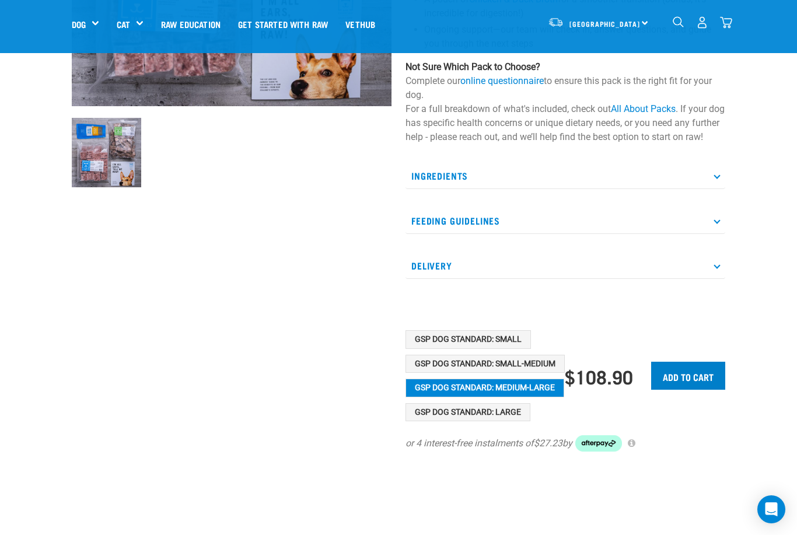
click at [682, 385] on input "Add to cart" at bounding box center [688, 376] width 74 height 28
click at [689, 389] on input "Add to cart" at bounding box center [688, 376] width 74 height 28
click at [706, 25] on img "dropdown navigation" at bounding box center [702, 22] width 12 height 12
click at [731, 23] on img "dropdown navigation" at bounding box center [726, 22] width 12 height 12
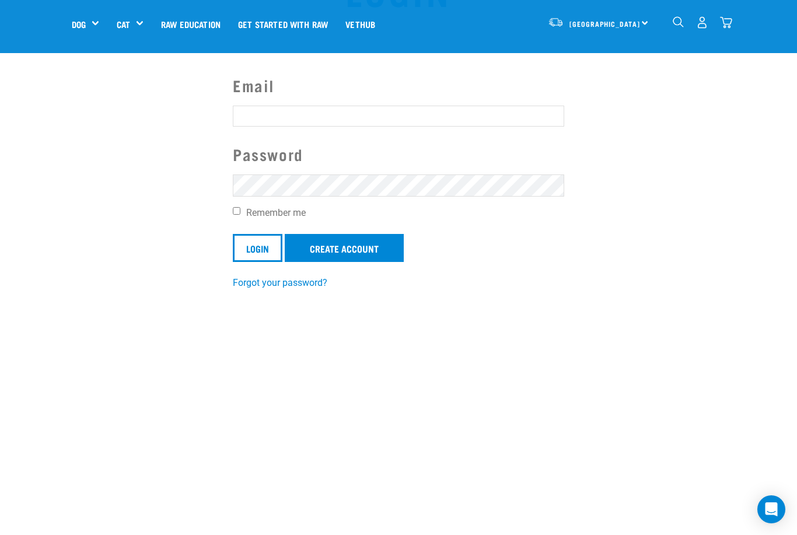
scroll to position [79, 0]
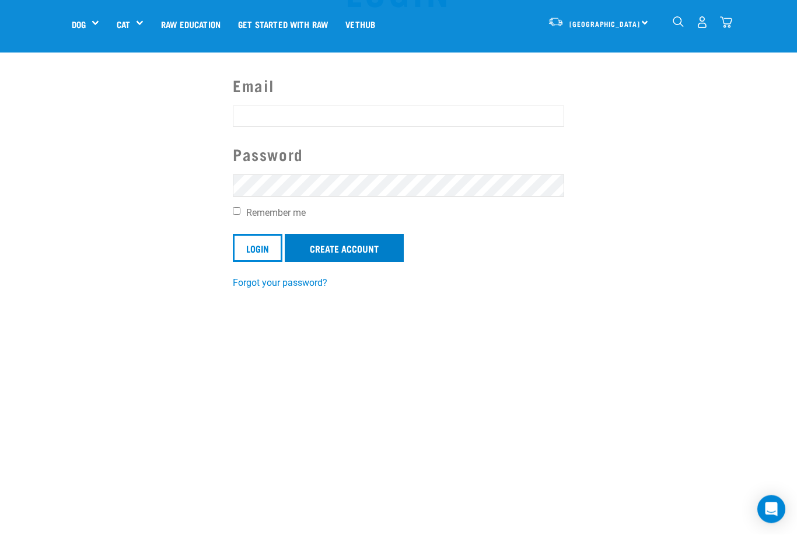
click at [345, 252] on link "Create Account" at bounding box center [344, 248] width 119 height 28
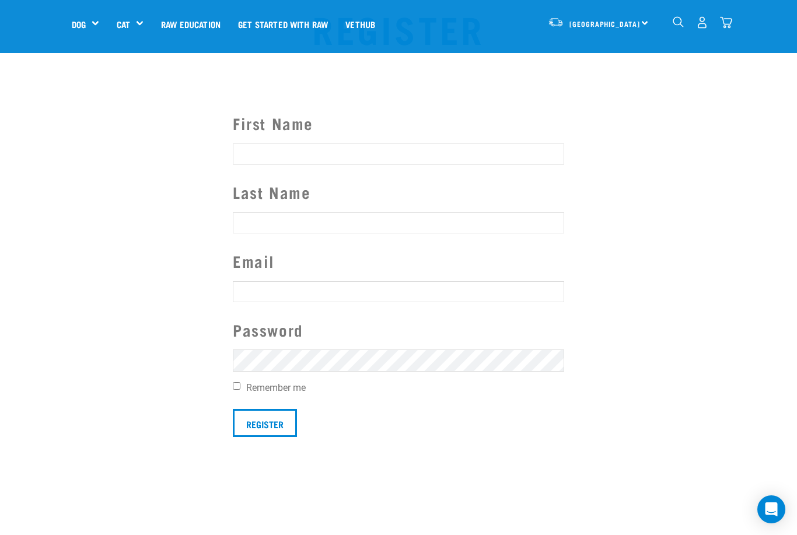
click at [253, 152] on input "First Name" at bounding box center [398, 153] width 331 height 21
type input "[PERSON_NAME]"
click at [255, 220] on input "Last Name" at bounding box center [398, 223] width 331 height 21
type input "Konowe"
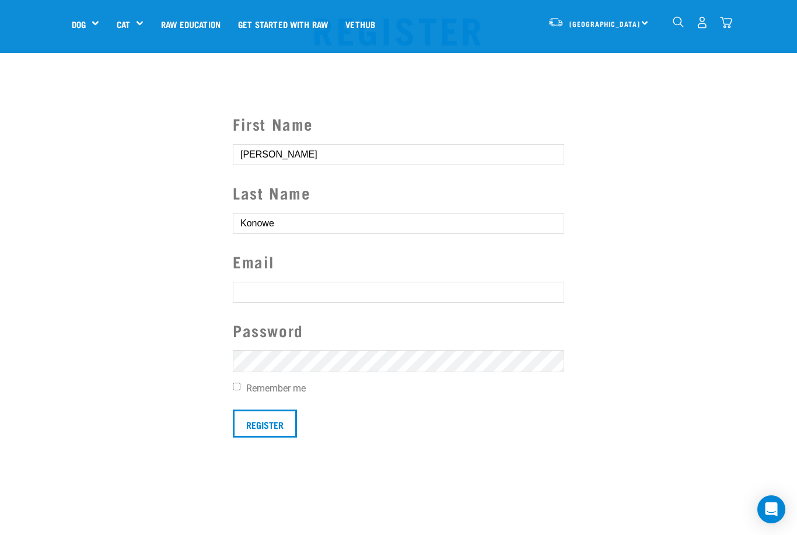
click at [258, 291] on input "text" at bounding box center [398, 292] width 331 height 21
type input "[EMAIL_ADDRESS][DOMAIN_NAME]"
click at [240, 383] on input "Remember me" at bounding box center [237, 387] width 8 height 8
checkbox input "true"
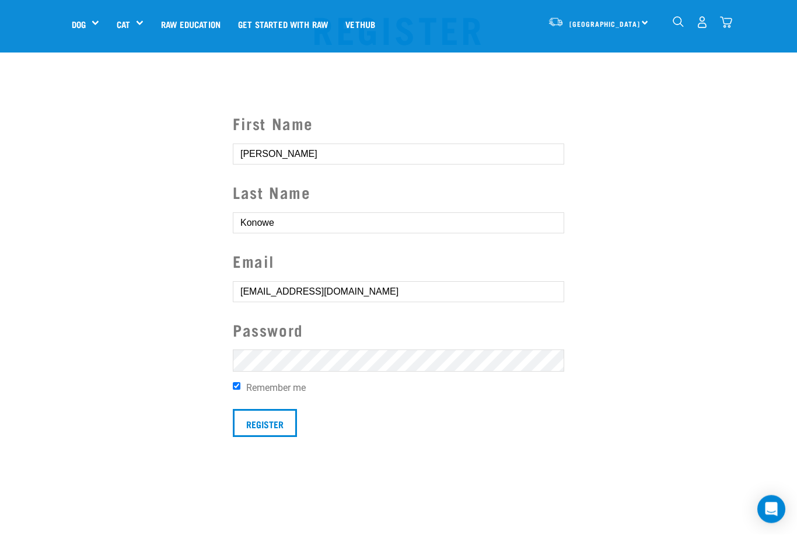
scroll to position [42, 0]
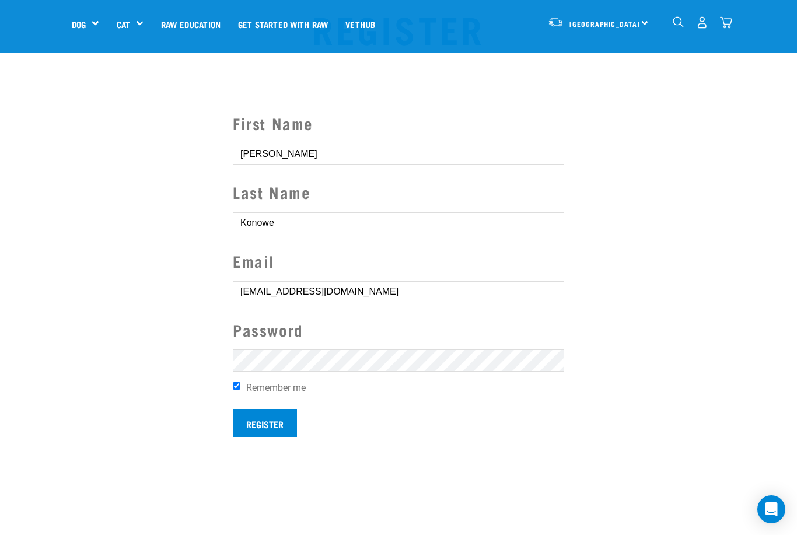
click at [269, 424] on input "Register" at bounding box center [265, 423] width 64 height 28
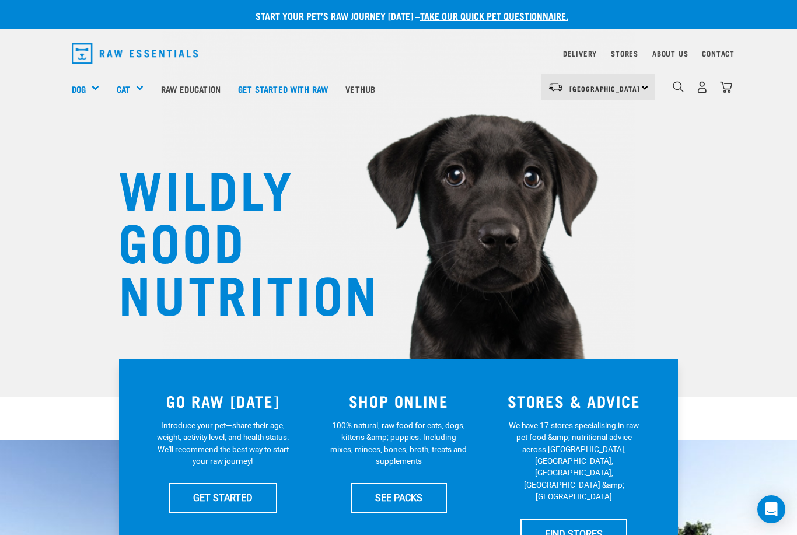
scroll to position [2, 0]
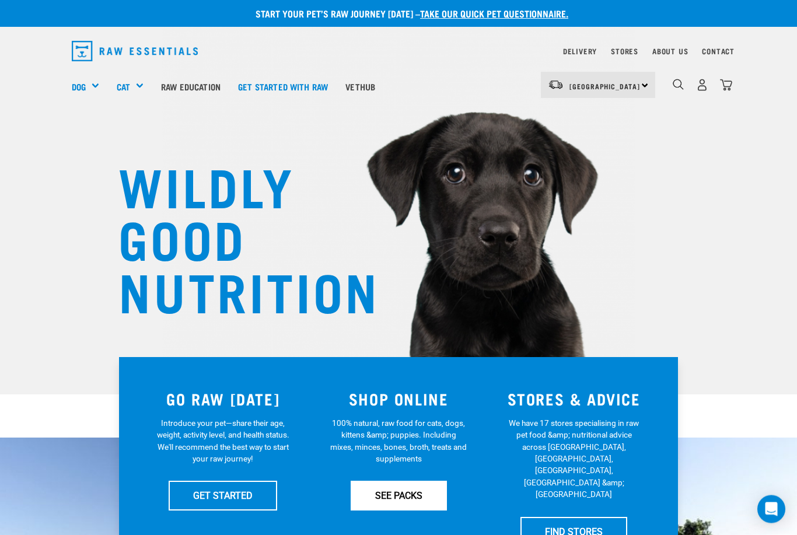
click at [401, 489] on link "SEE PACKS" at bounding box center [399, 495] width 96 height 29
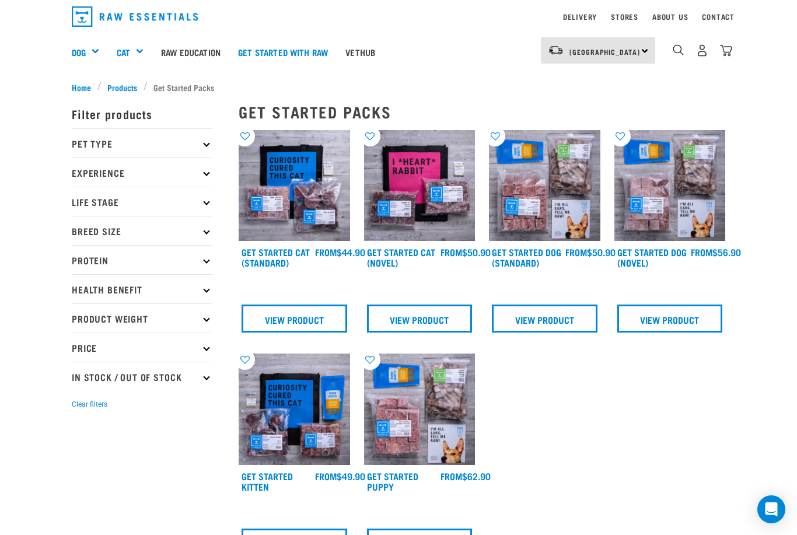
scroll to position [37, 0]
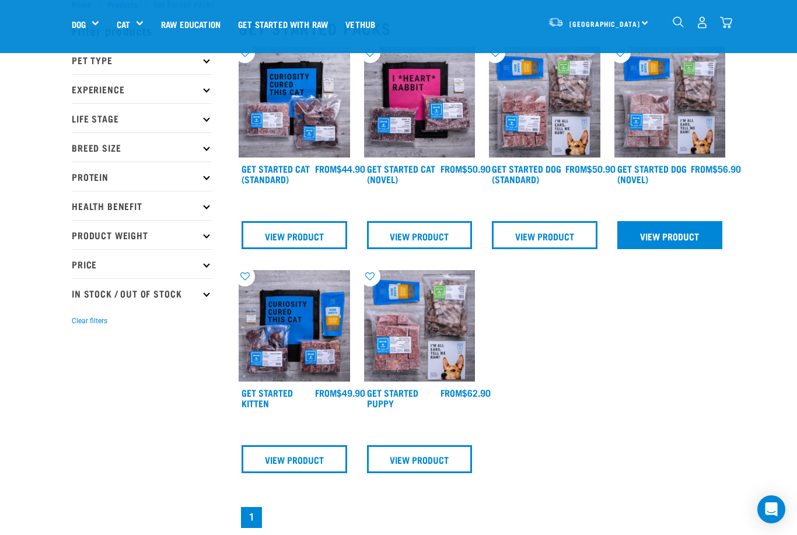
click at [668, 239] on link "View Product" at bounding box center [670, 235] width 106 height 28
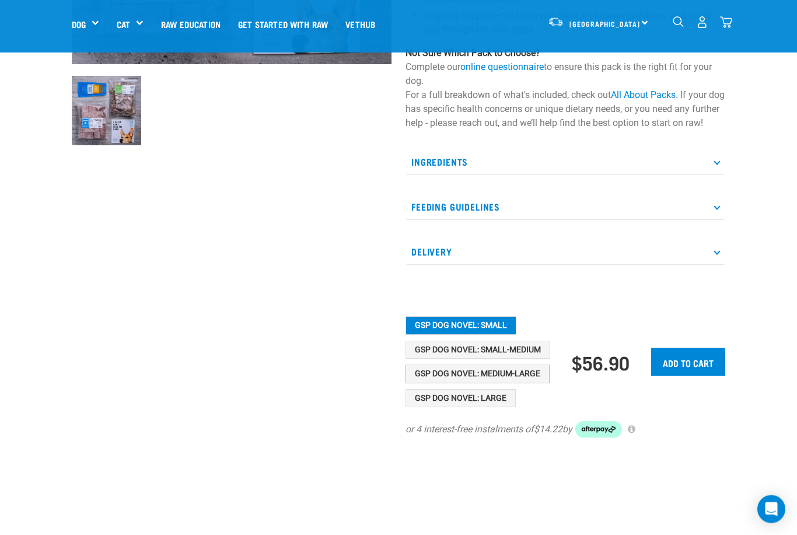
click at [535, 384] on button "GSP Dog Novel: Medium-Large" at bounding box center [477, 374] width 144 height 19
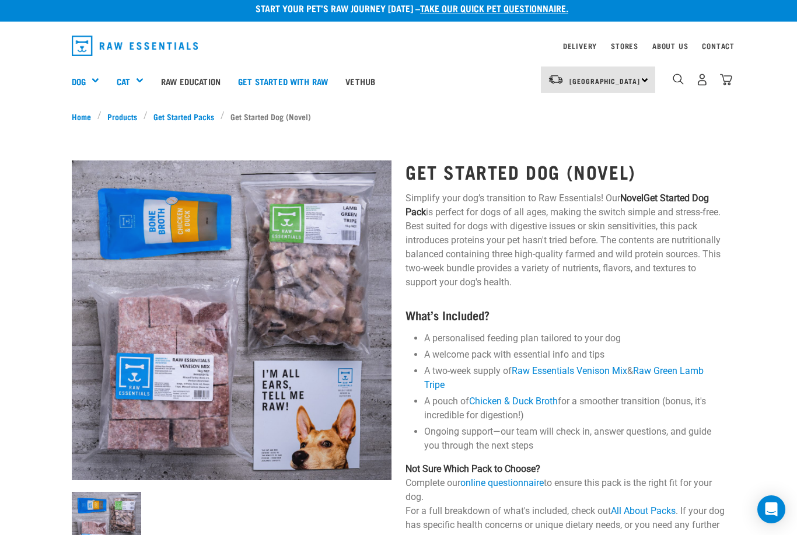
scroll to position [7, 0]
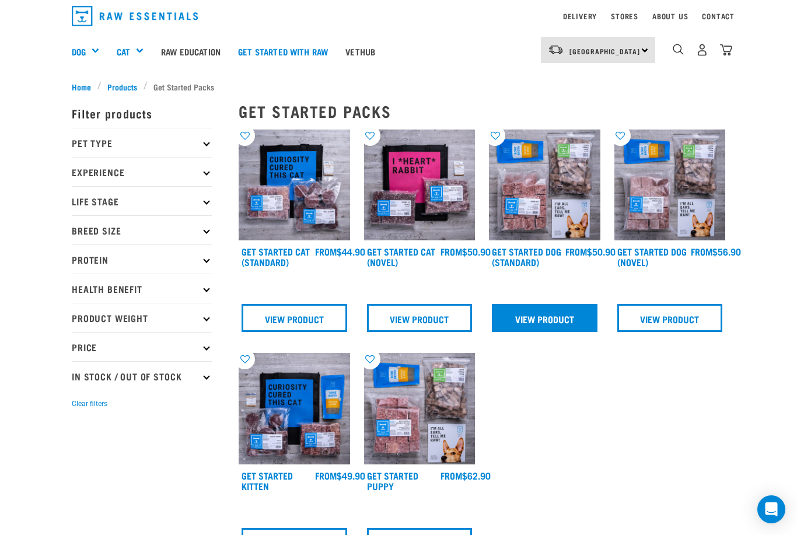
click at [549, 313] on link "View Product" at bounding box center [545, 318] width 106 height 28
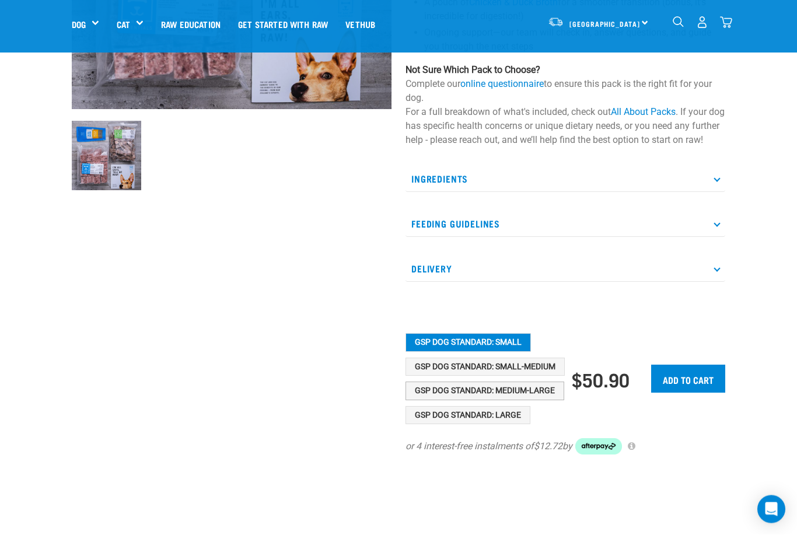
click at [550, 401] on button "GSP Dog Standard: Medium-Large" at bounding box center [484, 391] width 159 height 19
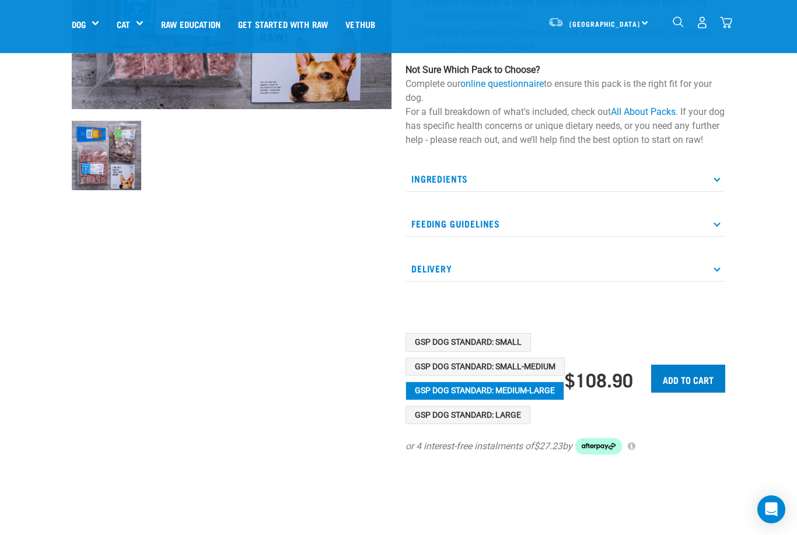
click at [689, 390] on input "Add to cart" at bounding box center [688, 379] width 74 height 28
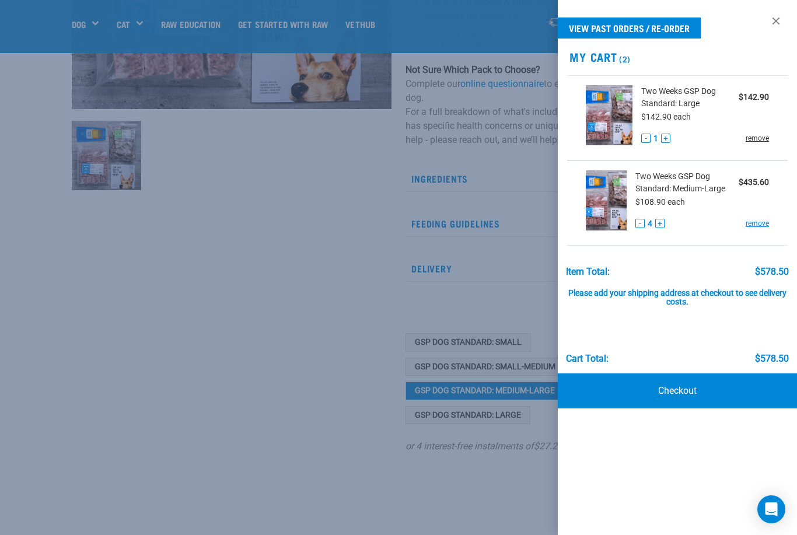
click at [756, 136] on link "remove" at bounding box center [756, 138] width 23 height 10
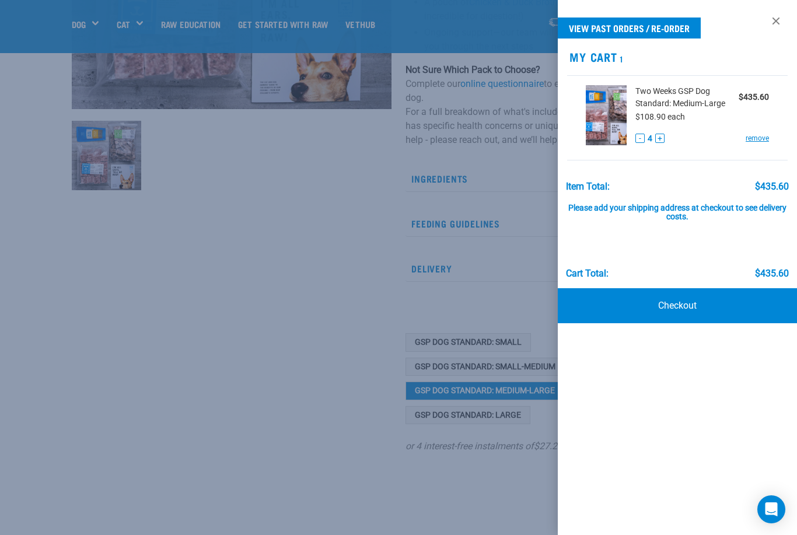
click at [639, 141] on button "-" at bounding box center [639, 138] width 9 height 9
click at [637, 142] on button "-" at bounding box center [639, 138] width 9 height 9
click at [636, 142] on button "-" at bounding box center [639, 138] width 9 height 9
click at [686, 304] on link "Checkout" at bounding box center [677, 305] width 239 height 35
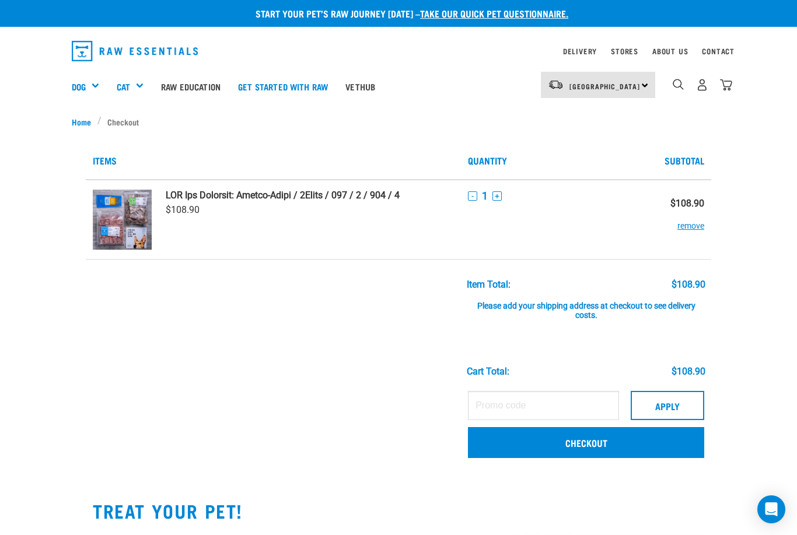
scroll to position [21, 0]
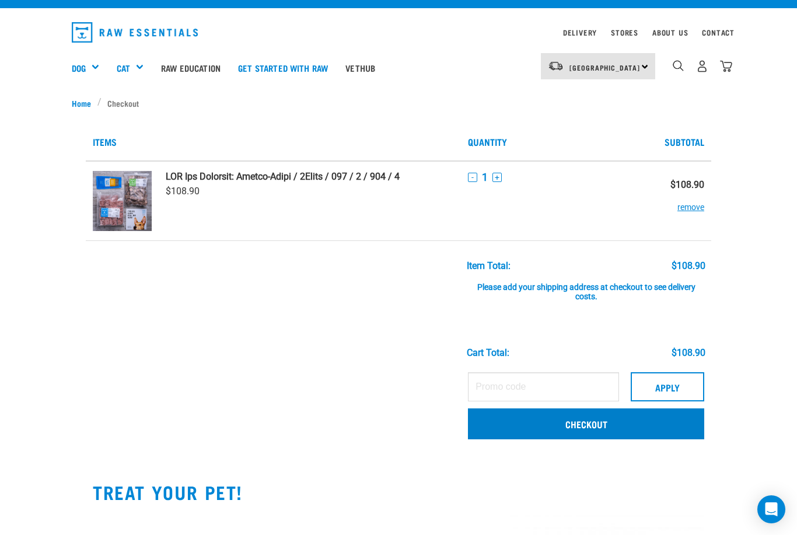
click at [600, 422] on link "Checkout" at bounding box center [586, 423] width 236 height 30
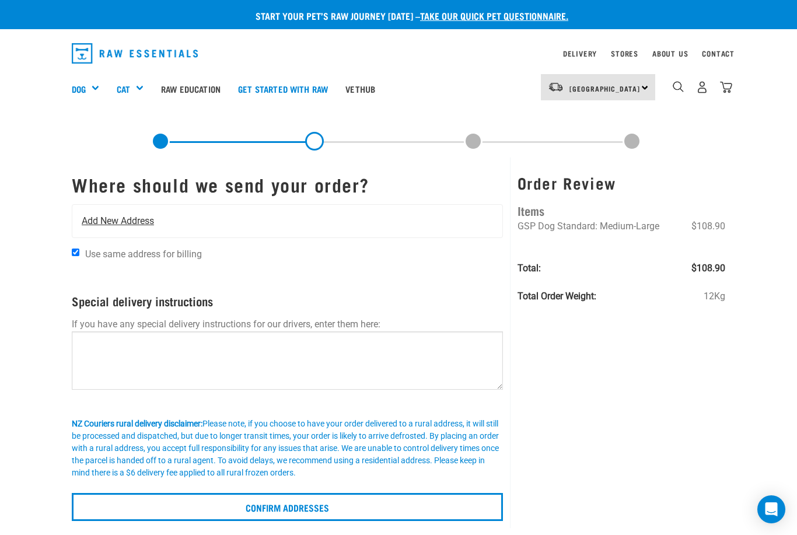
click at [97, 220] on span "Add New Address" at bounding box center [118, 221] width 72 height 14
click at [98, 216] on span "Add New Address" at bounding box center [118, 221] width 72 height 14
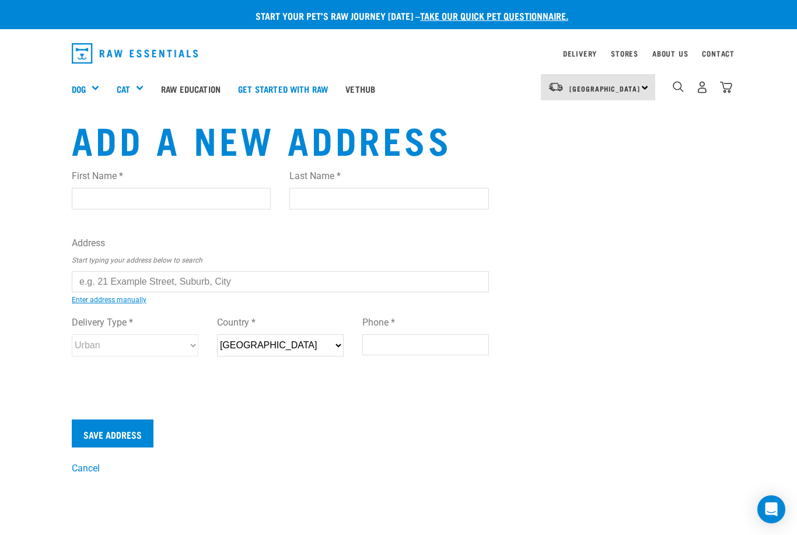
click at [87, 203] on input "First Name *" at bounding box center [171, 198] width 199 height 21
type input "[PERSON_NAME]"
type input "Konowe"
type input "[STREET_ADDRESS]"
type input "Hokowhitu"
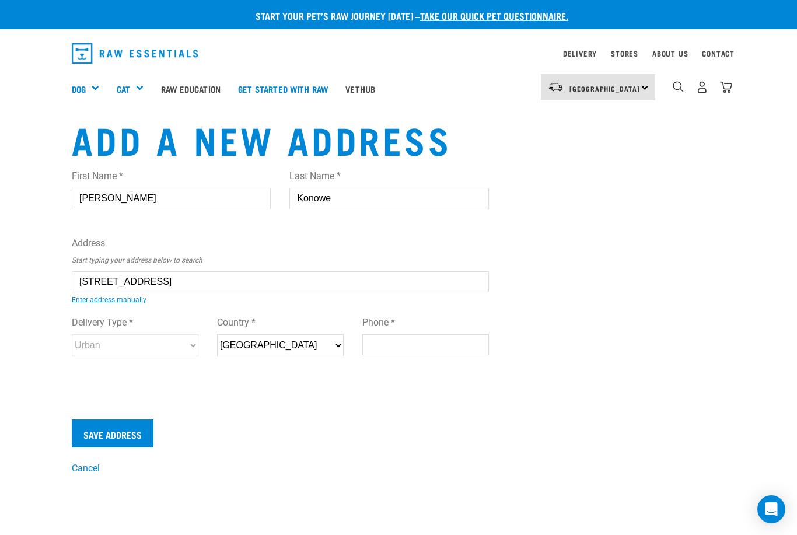
type input "25 Ascot Street , Hokowhitu"
type input "Palmerston North"
type input "4410"
click at [163, 286] on input "[STREET_ADDRESS]" at bounding box center [280, 281] width 417 height 21
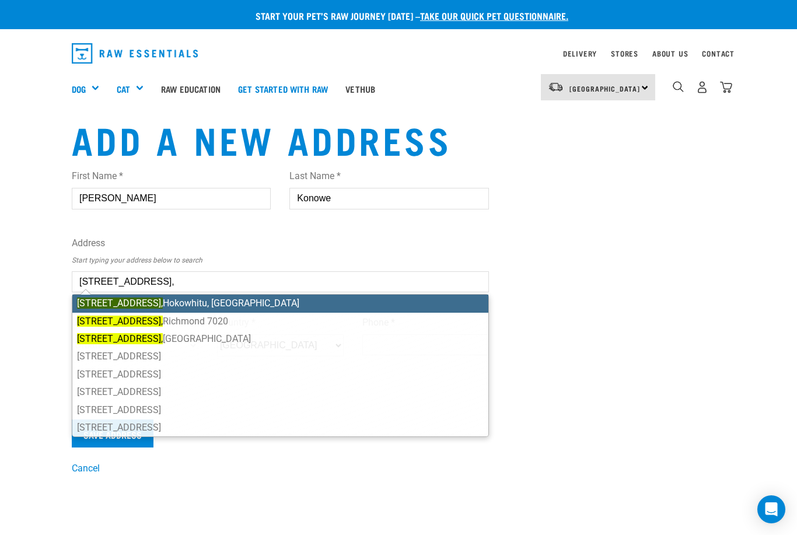
click at [236, 309] on li "25 Ascot Street, Hokowhitu, Palmerston North 4410" at bounding box center [280, 303] width 416 height 17
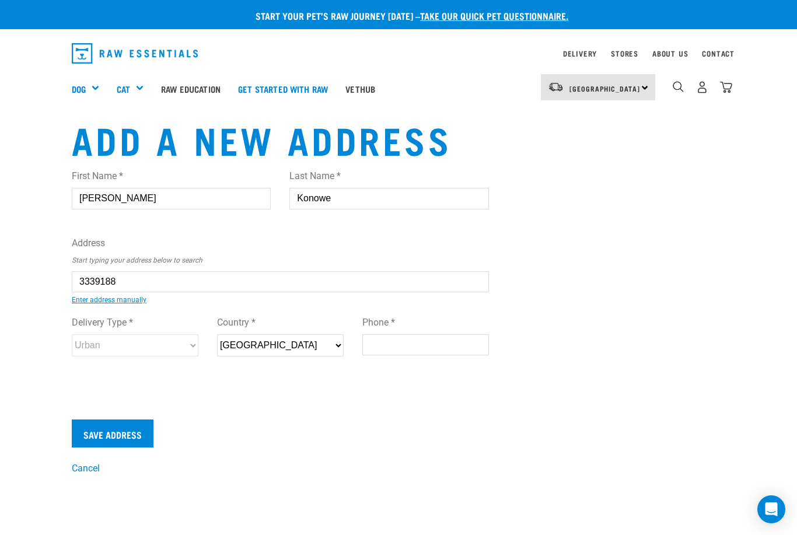
type input "25 Ascot Street, Hokowhitu, Palmerston North 4410"
type input "[STREET_ADDRESS]"
type input "Hokowhitu"
type input "Manawatu-Whanganui"
select select "MWT"
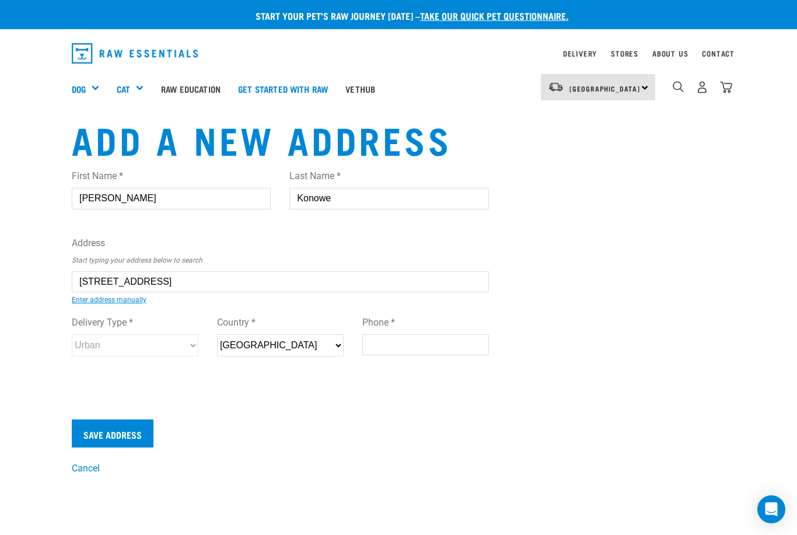
select select "Urban"
click at [379, 348] on input "Phone *" at bounding box center [425, 344] width 127 height 21
type input "021338557"
click at [114, 433] on input "Save Address" at bounding box center [113, 433] width 82 height 28
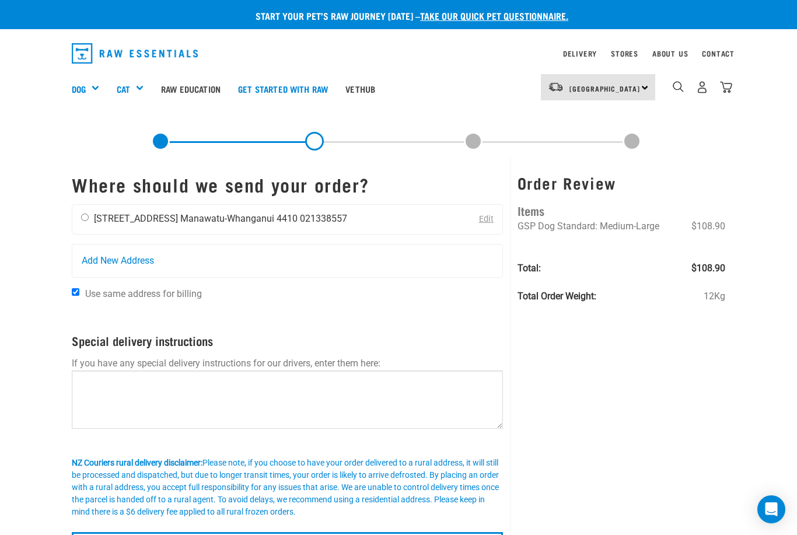
click at [85, 217] on input "radio" at bounding box center [85, 217] width 8 height 8
radio input "true"
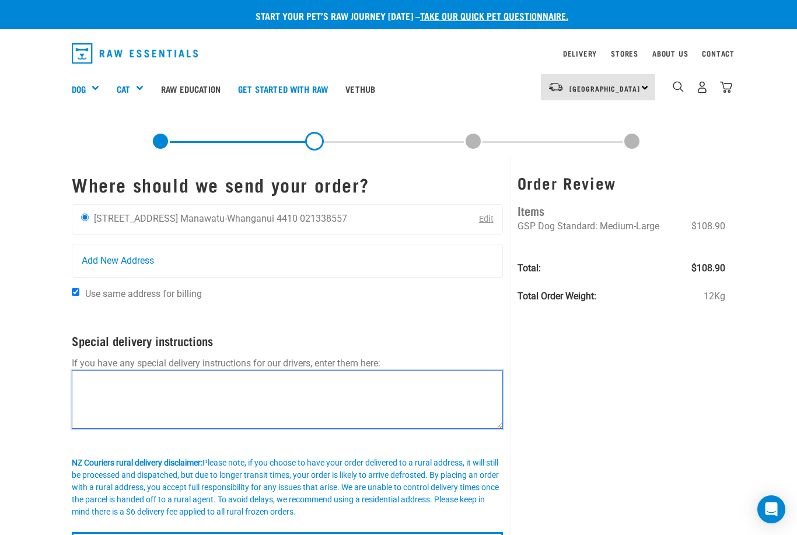
click at [90, 384] on textarea at bounding box center [287, 399] width 431 height 58
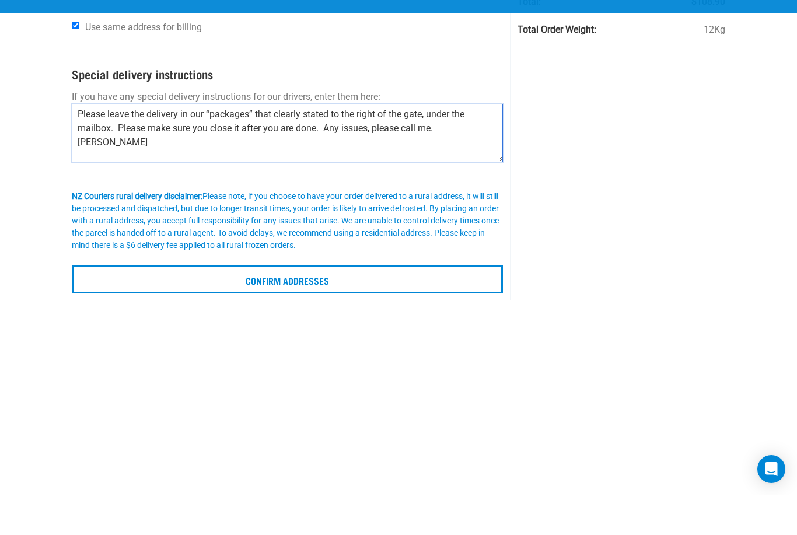
scroll to position [156, 0]
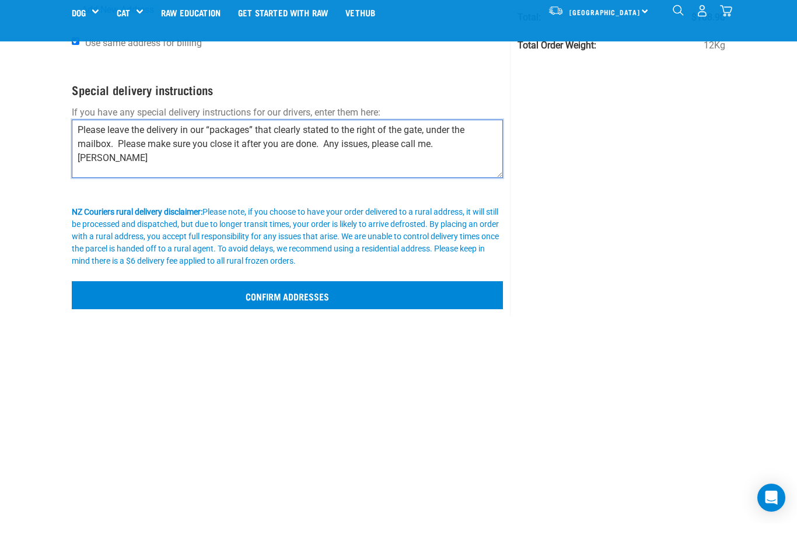
type textarea "Please leave the delivery in our “packages” that clearly stated to the right of…"
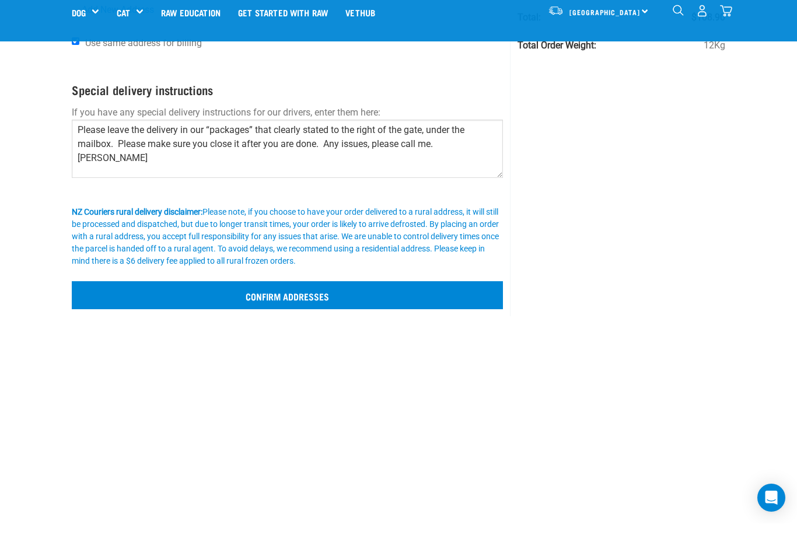
click at [292, 295] on input "Confirm addresses" at bounding box center [287, 307] width 431 height 28
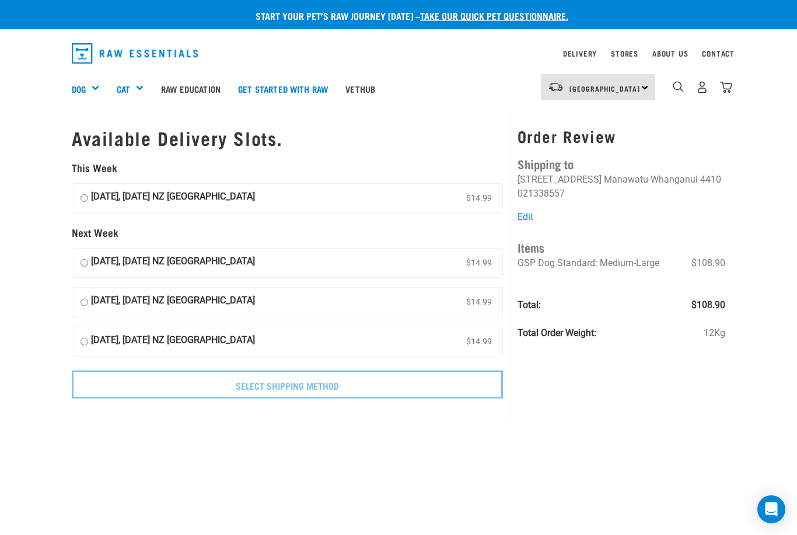
click at [87, 192] on input "[DATE], [DATE] NZ [GEOGRAPHIC_DATA] $14.99" at bounding box center [84, 198] width 8 height 17
radio input "true"
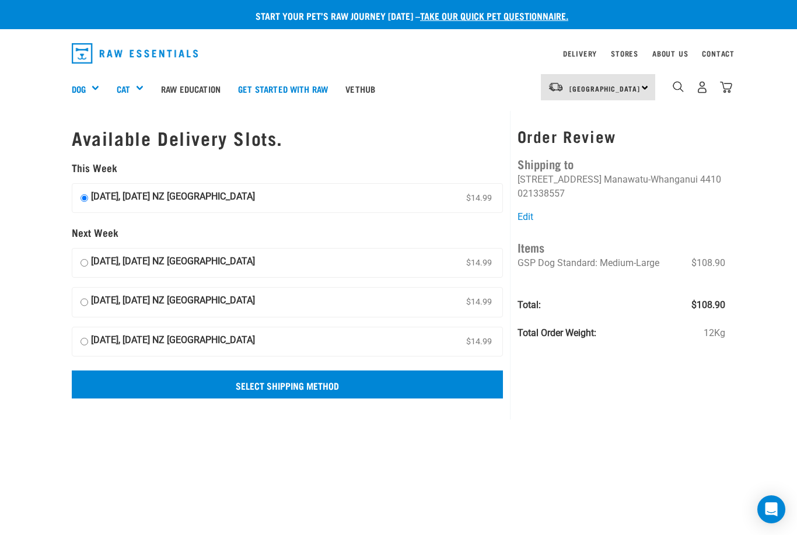
click at [310, 384] on input "Select Shipping Method" at bounding box center [287, 384] width 431 height 28
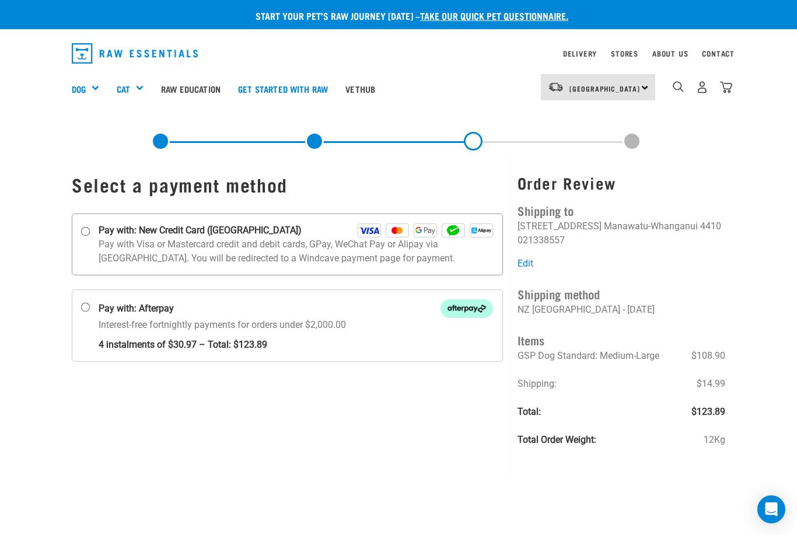
click at [90, 231] on input "Pay with: New Credit Card ([GEOGRAPHIC_DATA])" at bounding box center [85, 230] width 9 height 9
radio input "true"
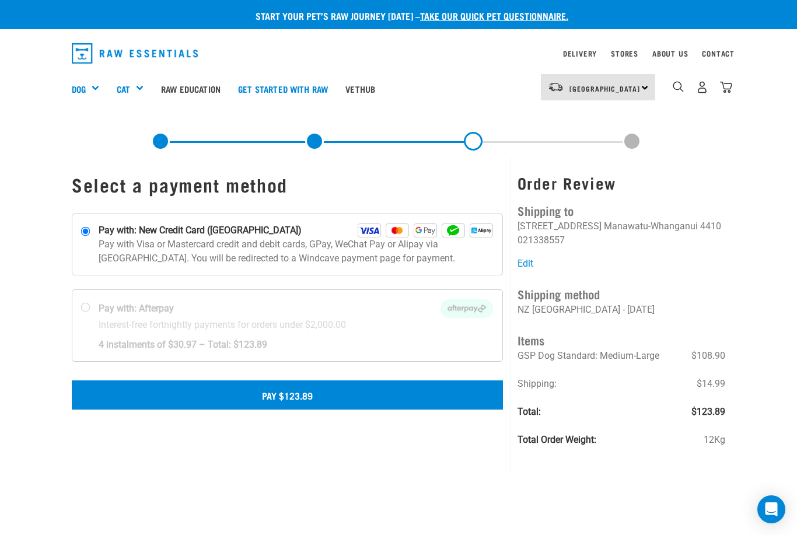
click at [289, 392] on button "Pay $123.89" at bounding box center [287, 394] width 431 height 29
